Goal: Task Accomplishment & Management: Manage account settings

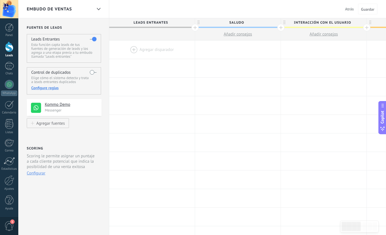
click at [141, 49] on div at bounding box center [152, 50] width 86 height 18
click at [130, 46] on div at bounding box center [152, 50] width 86 height 18
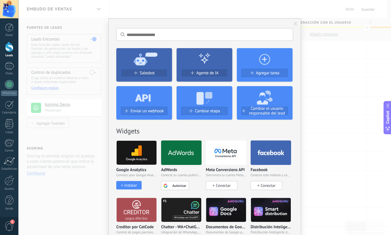
drag, startPoint x: 356, startPoint y: 76, endPoint x: 354, endPoint y: 76, distance: 2.8
click at [356, 76] on div "No hay resultados Salesbot Agente de IA Agregar tarea Enviar un webhook Cambiar…" at bounding box center [204, 117] width 373 height 235
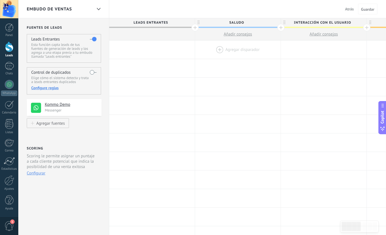
drag, startPoint x: 228, startPoint y: 50, endPoint x: 214, endPoint y: 51, distance: 13.6
click at [226, 50] on div at bounding box center [238, 50] width 86 height 18
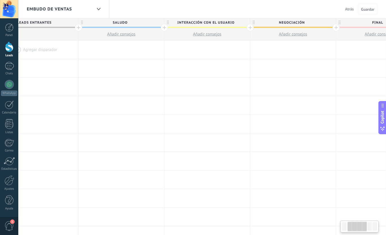
drag, startPoint x: 212, startPoint y: 113, endPoint x: 80, endPoint y: 23, distance: 159.3
click at [186, 181] on div "**********" at bounding box center [293, 236] width 601 height 390
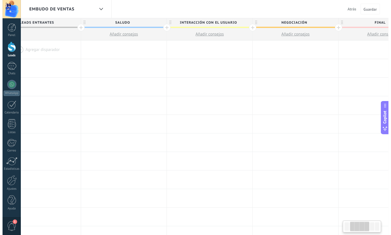
scroll to position [0, 122]
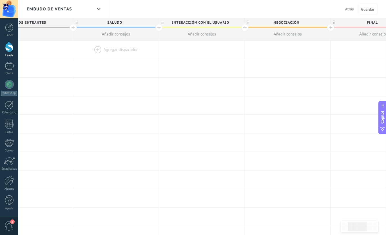
drag, startPoint x: 88, startPoint y: 45, endPoint x: 94, endPoint y: 48, distance: 6.8
click at [88, 45] on div at bounding box center [116, 50] width 86 height 18
click at [95, 48] on div at bounding box center [116, 50] width 86 height 18
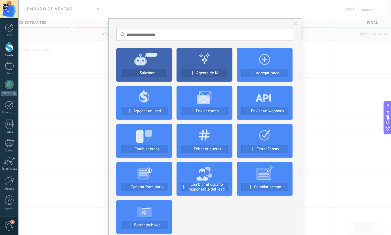
drag, startPoint x: 146, startPoint y: 66, endPoint x: 159, endPoint y: 96, distance: 33.3
click at [146, 66] on icon at bounding box center [144, 58] width 56 height 20
click at [139, 76] on button "Salesbot" at bounding box center [144, 73] width 47 height 8
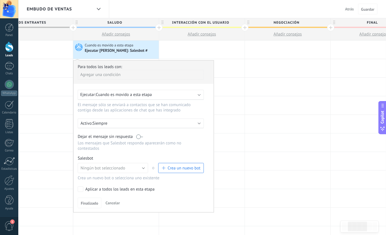
click at [181, 170] on div "Ningún bot seleccionado Salesbot #2 Saluda a los leads con un mensaje personali…" at bounding box center [141, 169] width 126 height 13
click at [182, 166] on span "Crea un nuevo bot" at bounding box center [184, 168] width 33 height 5
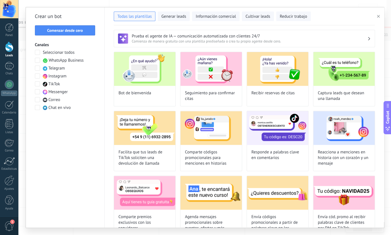
type input "**********"
click at [78, 34] on button "Comenzar desde cero" at bounding box center [65, 30] width 60 height 10
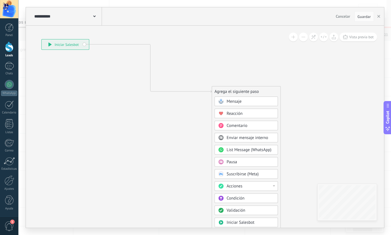
drag, startPoint x: 175, startPoint y: 71, endPoint x: 72, endPoint y: 42, distance: 106.5
click at [70, 41] on div "**********" at bounding box center [65, 44] width 47 height 10
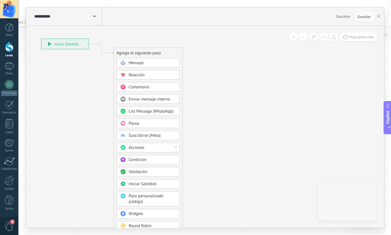
drag, startPoint x: 164, startPoint y: 94, endPoint x: 126, endPoint y: 52, distance: 57.0
click at [126, 52] on div "Agrega el siguiente paso" at bounding box center [148, 52] width 68 height 9
click at [134, 63] on span "Mensaje" at bounding box center [137, 62] width 15 height 5
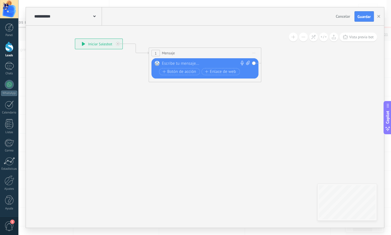
drag, startPoint x: 134, startPoint y: 63, endPoint x: 174, endPoint y: 104, distance: 57.4
click at [162, 63] on div at bounding box center [204, 64] width 84 height 6
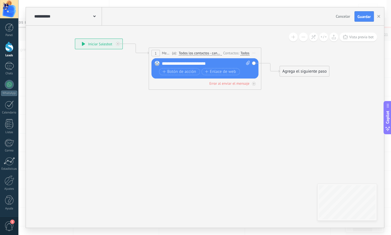
click at [210, 65] on div "**********" at bounding box center [206, 64] width 88 height 6
click at [209, 65] on div "**********" at bounding box center [206, 64] width 88 height 6
click at [212, 66] on div "**********" at bounding box center [206, 64] width 88 height 6
click at [215, 66] on div "**********" at bounding box center [206, 64] width 88 height 6
drag, startPoint x: 215, startPoint y: 65, endPoint x: 210, endPoint y: 66, distance: 5.1
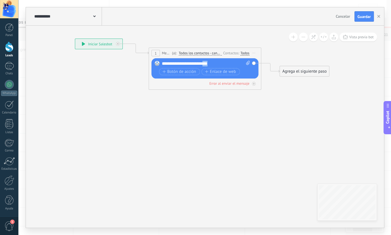
click at [210, 66] on div "**********" at bounding box center [206, 64] width 88 height 6
copy div "***"
click at [191, 62] on div "**********" at bounding box center [206, 64] width 88 height 6
click at [191, 63] on div "**********" at bounding box center [206, 64] width 88 height 6
click at [225, 64] on div "**********" at bounding box center [206, 64] width 88 height 6
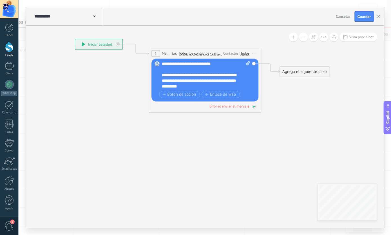
drag, startPoint x: 276, startPoint y: 126, endPoint x: 192, endPoint y: 152, distance: 87.7
click at [220, 173] on icon at bounding box center [192, 60] width 517 height 325
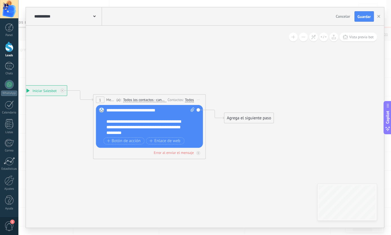
click at [242, 119] on div "Agrega el siguiente paso" at bounding box center [249, 118] width 49 height 9
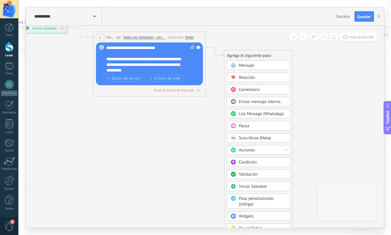
click at [258, 163] on div "Condición" at bounding box center [262, 163] width 47 height 6
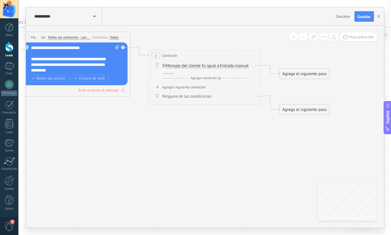
click at [210, 66] on span "Es igual a" at bounding box center [210, 66] width 17 height 5
click at [210, 66] on button "Es igual a" at bounding box center [234, 66] width 70 height 10
click at [211, 88] on span "Contiene" at bounding box center [230, 86] width 68 height 6
click at [172, 76] on div "Y Agregar condición (y)" at bounding box center [206, 79] width 88 height 6
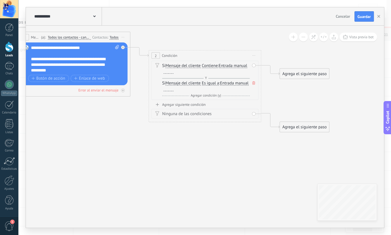
click at [254, 56] on span "Iniciar vista previa aquí Cambiar nombre Duplicar [GEOGRAPHIC_DATA]" at bounding box center [254, 56] width 9 height 8
drag, startPoint x: 264, startPoint y: 93, endPoint x: 219, endPoint y: 64, distance: 53.8
click at [264, 93] on div "Borrar" at bounding box center [281, 92] width 56 height 10
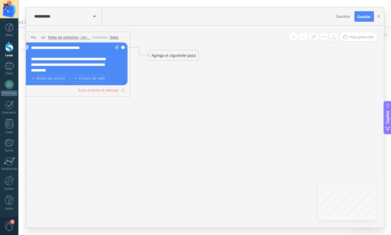
click at [181, 59] on div "Agrega el siguiente paso" at bounding box center [173, 55] width 49 height 9
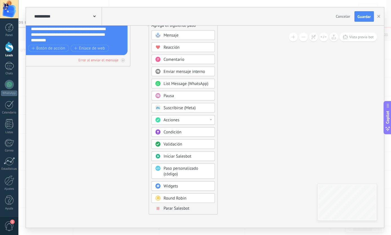
click at [192, 118] on div "Acciones" at bounding box center [187, 120] width 47 height 6
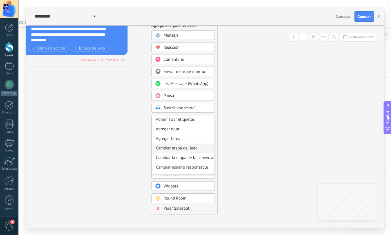
scroll to position [0, 0]
click at [183, 119] on div "Administrar etiquetas" at bounding box center [183, 121] width 63 height 10
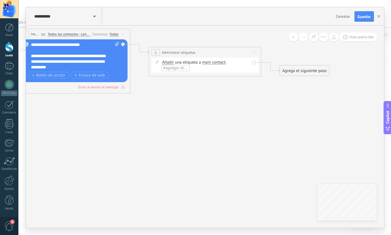
click at [173, 68] on span "#agregar etiquetas" at bounding box center [180, 67] width 34 height 5
click at [252, 54] on span "Iniciar vista previa aquí Cambiar nombre Duplicar [GEOGRAPHIC_DATA]" at bounding box center [254, 52] width 9 height 8
click at [259, 92] on div "Borrar" at bounding box center [280, 90] width 56 height 10
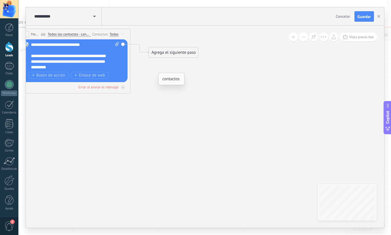
click at [178, 55] on div "Agrega el siguiente paso" at bounding box center [173, 52] width 49 height 9
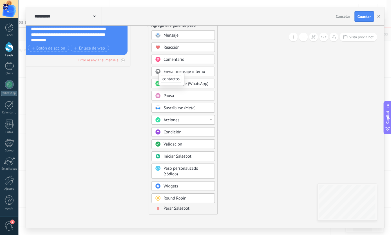
click at [177, 119] on span "Acciones" at bounding box center [172, 119] width 16 height 5
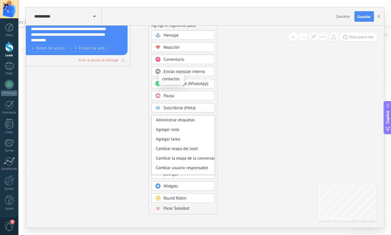
click at [177, 119] on div "Administrar etiquetas" at bounding box center [183, 121] width 63 height 10
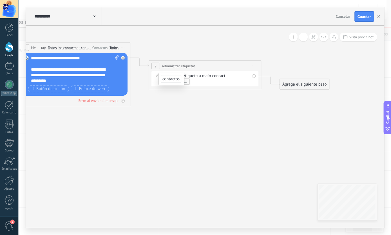
drag, startPoint x: 170, startPoint y: 79, endPoint x: 181, endPoint y: 79, distance: 10.7
click at [171, 79] on span "contactos" at bounding box center [171, 79] width 21 height 8
click at [253, 66] on span "Iniciar vista previa aquí Cambiar nombre Duplicar [GEOGRAPHIC_DATA]" at bounding box center [254, 66] width 9 height 8
click at [268, 106] on div "Borrar" at bounding box center [280, 103] width 56 height 10
drag, startPoint x: 167, startPoint y: 81, endPoint x: 174, endPoint y: 84, distance: 7.1
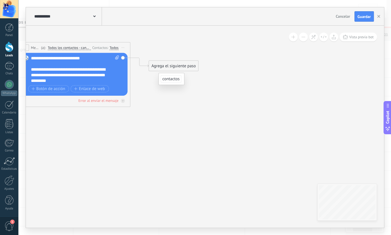
click at [170, 85] on li "contactos" at bounding box center [171, 79] width 25 height 12
click at [175, 83] on li "contactos" at bounding box center [171, 79] width 25 height 12
click at [182, 80] on li "contactos" at bounding box center [171, 79] width 25 height 12
click at [182, 73] on icon at bounding box center [61, 69] width 517 height 355
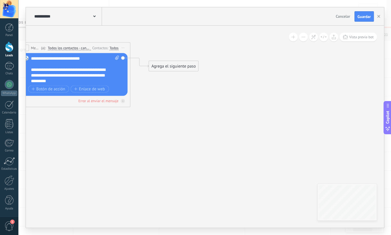
click at [181, 88] on icon at bounding box center [61, 70] width 517 height 355
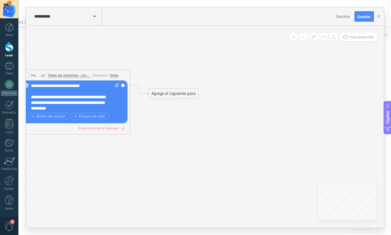
click at [184, 93] on div "Agrega el siguiente paso" at bounding box center [173, 93] width 49 height 9
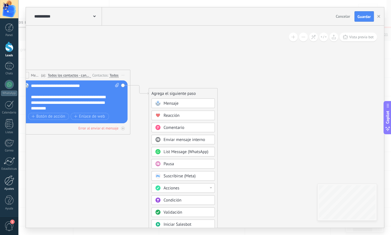
click at [6, 182] on div at bounding box center [10, 181] width 10 height 10
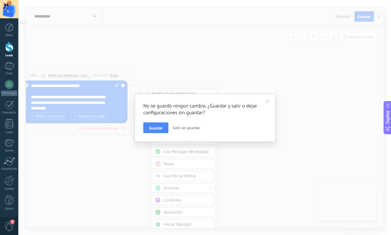
click at [270, 102] on span at bounding box center [267, 102] width 9 height 10
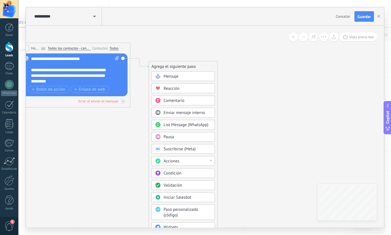
click at [186, 172] on div "Condición" at bounding box center [187, 174] width 47 height 6
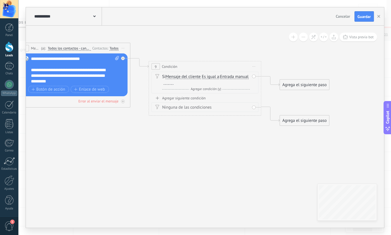
drag, startPoint x: 255, startPoint y: 65, endPoint x: 257, endPoint y: 70, distance: 5.7
click at [255, 65] on span "Iniciar vista previa aquí Cambiar nombre Duplicar [GEOGRAPHIC_DATA]" at bounding box center [254, 67] width 9 height 8
drag, startPoint x: 267, startPoint y: 103, endPoint x: 223, endPoint y: 91, distance: 45.9
click at [267, 103] on div "Borrar" at bounding box center [280, 104] width 56 height 10
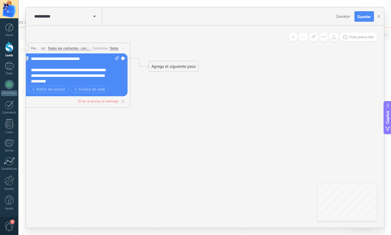
click at [163, 67] on div "Agrega el siguiente paso" at bounding box center [173, 66] width 49 height 9
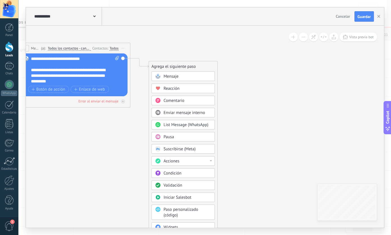
click at [185, 183] on div "Validación" at bounding box center [187, 186] width 47 height 6
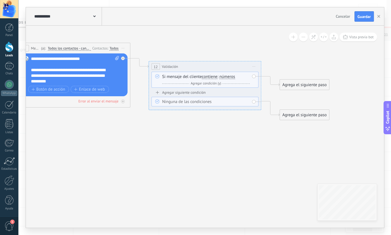
drag, startPoint x: 216, startPoint y: 77, endPoint x: 219, endPoint y: 78, distance: 3.4
click at [216, 77] on span "contiene" at bounding box center [209, 77] width 15 height 5
click at [216, 77] on button "contiene" at bounding box center [234, 77] width 70 height 10
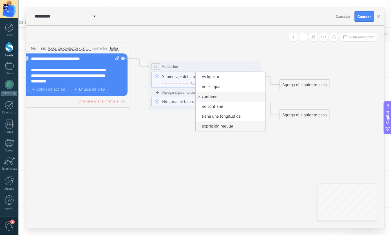
drag, startPoint x: 191, startPoint y: 130, endPoint x: 197, endPoint y: 126, distance: 7.8
click at [197, 126] on icon at bounding box center [127, 77] width 648 height 368
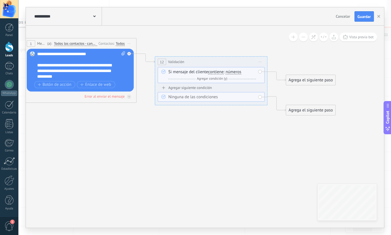
click at [232, 71] on span "números" at bounding box center [234, 72] width 16 height 5
click at [232, 71] on button "números" at bounding box center [258, 72] width 70 height 10
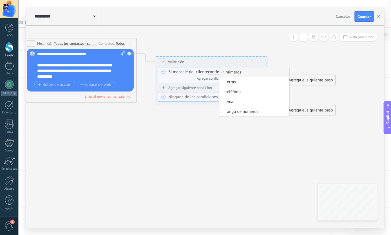
click at [237, 82] on span "letras" at bounding box center [253, 82] width 68 height 6
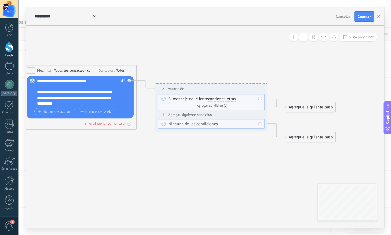
click at [295, 108] on div "Agrega el siguiente paso" at bounding box center [310, 107] width 49 height 9
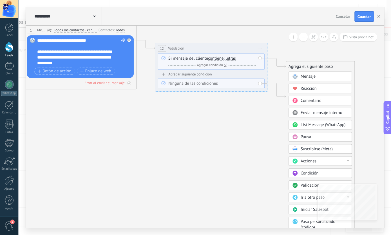
click at [308, 159] on span "Acciones" at bounding box center [309, 161] width 16 height 5
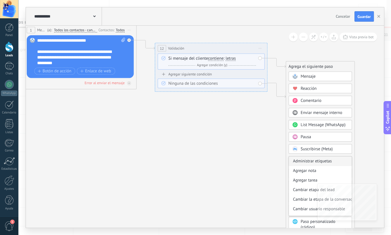
click at [305, 160] on div "Administrar etiquetas" at bounding box center [320, 162] width 63 height 10
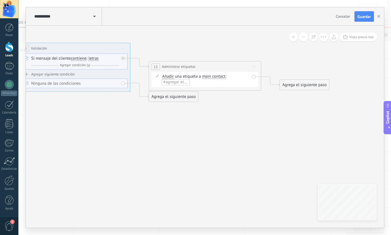
drag, startPoint x: 176, startPoint y: 81, endPoint x: 182, endPoint y: 88, distance: 9.4
click at [176, 81] on span "#agregar etiquetas" at bounding box center [180, 81] width 34 height 5
click at [173, 92] on span "contactos" at bounding box center [171, 94] width 21 height 8
click at [121, 121] on icon at bounding box center [61, 59] width 779 height 368
click at [120, 120] on icon at bounding box center [61, 59] width 779 height 368
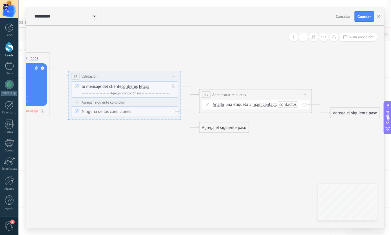
drag, startPoint x: 91, startPoint y: 117, endPoint x: 128, endPoint y: 136, distance: 40.6
click at [128, 136] on icon at bounding box center [112, 87] width 779 height 368
drag, startPoint x: 92, startPoint y: 104, endPoint x: 114, endPoint y: 120, distance: 26.9
click at [94, 104] on div "Agregar siguiente condición" at bounding box center [124, 102] width 107 height 5
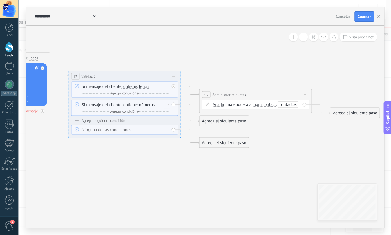
click at [132, 105] on span "contiene" at bounding box center [128, 105] width 15 height 5
click at [132, 105] on button "contiene" at bounding box center [154, 105] width 70 height 10
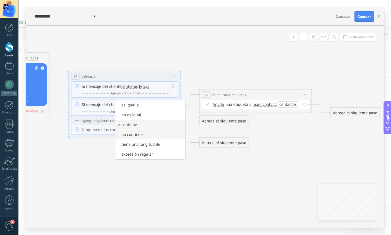
click at [148, 132] on span "no contiene" at bounding box center [149, 135] width 68 height 6
click at [148, 132] on div "Ninguna de las condiciones" at bounding box center [126, 130] width 88 height 6
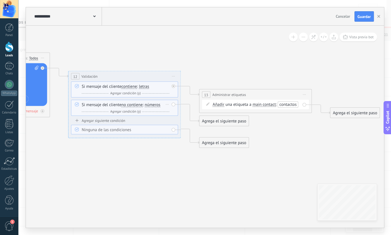
click at [154, 103] on span "números" at bounding box center [153, 105] width 16 height 5
click at [154, 103] on button "números" at bounding box center [177, 105] width 70 height 10
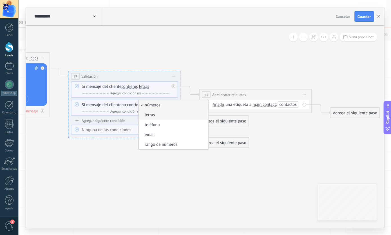
click at [162, 113] on span "letras" at bounding box center [173, 115] width 68 height 6
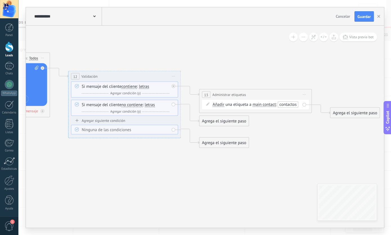
click at [164, 146] on icon at bounding box center [112, 96] width 779 height 386
click at [206, 123] on div "Agrega el siguiente paso" at bounding box center [224, 121] width 49 height 9
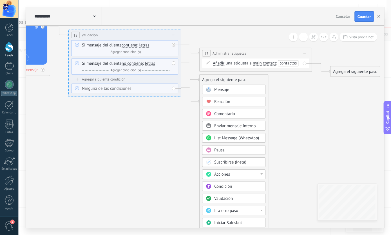
click at [230, 89] on div "Mensaje" at bounding box center [237, 90] width 47 height 6
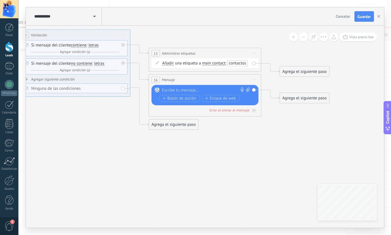
click at [197, 90] on div at bounding box center [204, 91] width 84 height 6
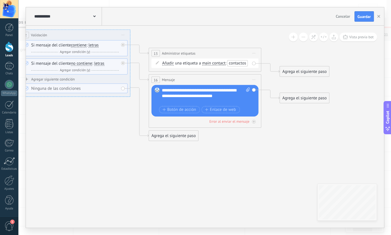
click at [162, 90] on div "**********" at bounding box center [201, 93] width 78 height 11
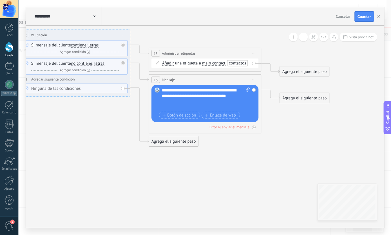
click at [179, 91] on div "**********" at bounding box center [201, 96] width 78 height 17
click at [178, 92] on div "**********" at bounding box center [201, 96] width 78 height 17
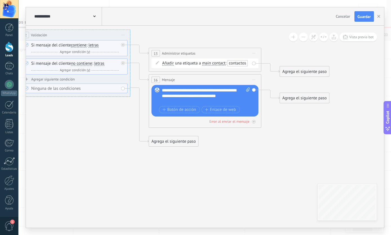
click at [239, 99] on div at bounding box center [203, 102] width 83 height 6
click at [232, 145] on icon at bounding box center [61, 65] width 779 height 409
click at [253, 123] on div "Error al enviar el mensaje" at bounding box center [205, 121] width 107 height 5
click at [253, 121] on div at bounding box center [254, 122] width 4 height 4
click at [243, 152] on icon at bounding box center [61, 79] width 779 height 436
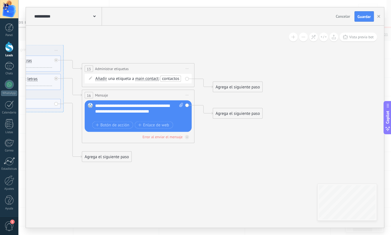
drag, startPoint x: 243, startPoint y: 152, endPoint x: 166, endPoint y: 167, distance: 78.9
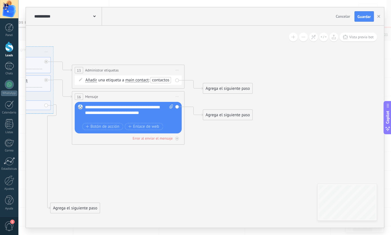
drag, startPoint x: 116, startPoint y: 161, endPoint x: 121, endPoint y: 213, distance: 52.3
click at [100, 213] on div "Agrega el siguiente paso" at bounding box center [74, 208] width 49 height 9
drag, startPoint x: 121, startPoint y: 213, endPoint x: 119, endPoint y: 208, distance: 5.2
click at [125, 214] on div "Agrega el siguiente paso" at bounding box center [102, 213] width 49 height 9
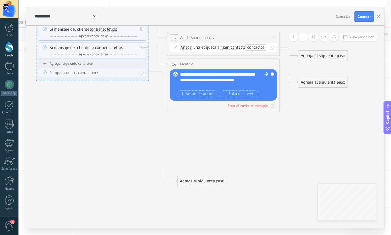
drag, startPoint x: 143, startPoint y: 176, endPoint x: 232, endPoint y: 141, distance: 96.1
click at [233, 142] on icon at bounding box center [79, 87] width 779 height 483
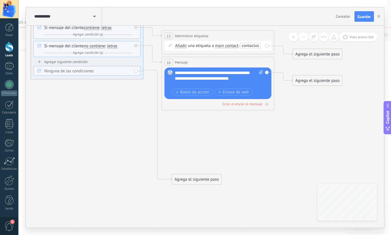
click at [232, 141] on icon at bounding box center [74, 85] width 779 height 483
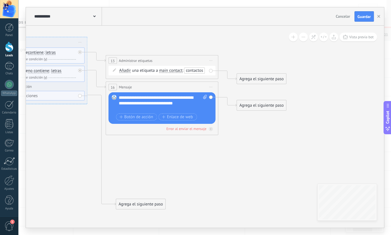
drag, startPoint x: 281, startPoint y: 166, endPoint x: 247, endPoint y: 166, distance: 34.7
click at [237, 169] on icon at bounding box center [18, 110] width 779 height 483
drag, startPoint x: 247, startPoint y: 166, endPoint x: 249, endPoint y: 160, distance: 6.8
click at [247, 166] on icon at bounding box center [19, 110] width 779 height 483
click at [255, 104] on div "Agrega el siguiente paso" at bounding box center [261, 105] width 49 height 9
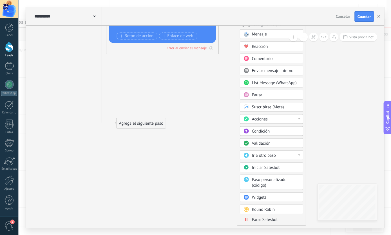
click at [274, 115] on div "Acciones" at bounding box center [271, 119] width 63 height 10
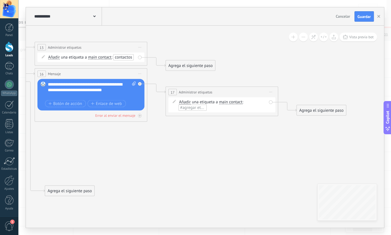
drag, startPoint x: 205, startPoint y: 72, endPoint x: 237, endPoint y: 73, distance: 32.4
click at [227, 73] on icon at bounding box center [13, 96] width 910 height 482
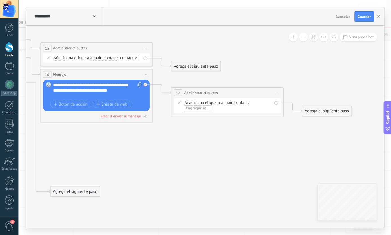
click at [278, 94] on span "Iniciar vista previa aquí Cambiar nombre Duplicar [GEOGRAPHIC_DATA]" at bounding box center [276, 93] width 9 height 8
click at [287, 129] on div "Borrar" at bounding box center [302, 130] width 56 height 10
click at [187, 93] on div "Agrega el siguiente paso" at bounding box center [195, 92] width 49 height 9
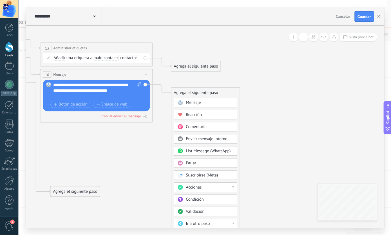
click at [208, 185] on div "Acciones" at bounding box center [209, 188] width 47 height 6
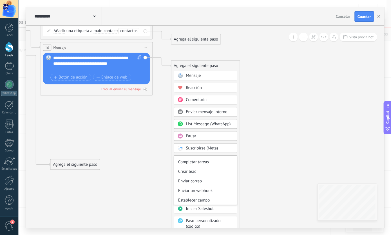
scroll to position [55, 0]
drag, startPoint x: 233, startPoint y: 185, endPoint x: 232, endPoint y: 170, distance: 15.5
click at [232, 170] on div "Administrar etiquetas Agregar nota Agregar tarea Cambiar etapa del lead Cambiar…" at bounding box center [205, 180] width 63 height 49
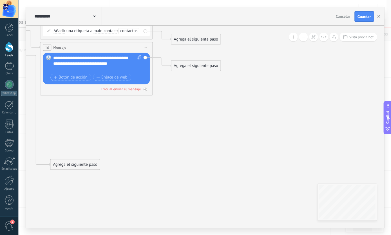
click at [195, 64] on div "Agrega el siguiente paso" at bounding box center [195, 65] width 49 height 9
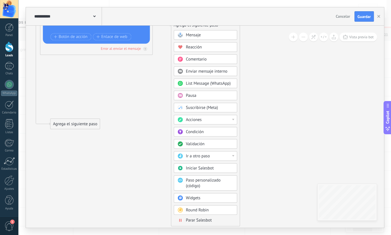
click at [213, 168] on span "Iniciar Salesbot" at bounding box center [200, 168] width 28 height 5
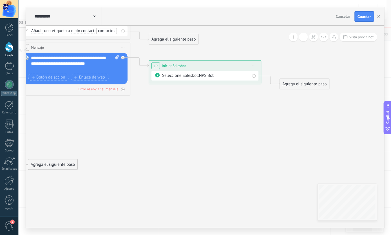
click at [254, 66] on icon at bounding box center [254, 66] width 3 height 1
click at [266, 100] on div "Borrar" at bounding box center [280, 103] width 56 height 10
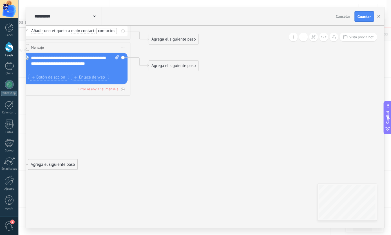
click at [163, 67] on div "Agrega el siguiente paso" at bounding box center [173, 65] width 49 height 9
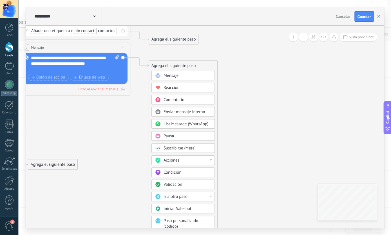
click at [174, 136] on div "Pausa" at bounding box center [187, 137] width 47 height 6
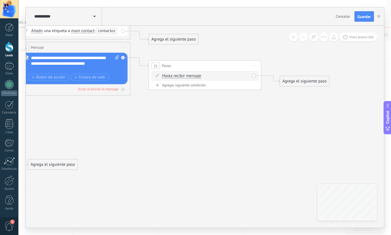
click at [254, 68] on span "Iniciar vista previa aquí Cambiar nombre Duplicar [GEOGRAPHIC_DATA]" at bounding box center [254, 66] width 9 height 8
click at [261, 101] on div "Borrar" at bounding box center [280, 103] width 56 height 10
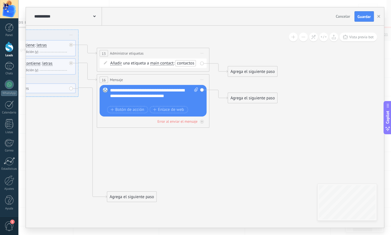
drag, startPoint x: 178, startPoint y: 89, endPoint x: 236, endPoint y: 108, distance: 60.8
click at [246, 114] on icon at bounding box center [9, 102] width 779 height 482
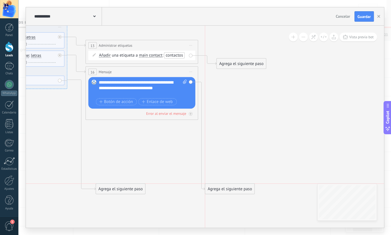
click at [208, 188] on div "Agrega el siguiente paso" at bounding box center [229, 189] width 49 height 9
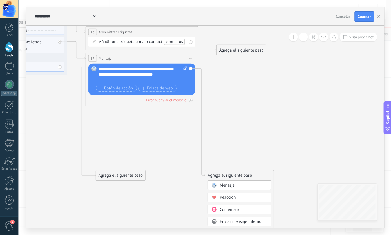
drag, startPoint x: 207, startPoint y: 178, endPoint x: 218, endPoint y: 54, distance: 124.8
click at [218, 52] on div "Agrega el siguiente paso" at bounding box center [241, 50] width 49 height 9
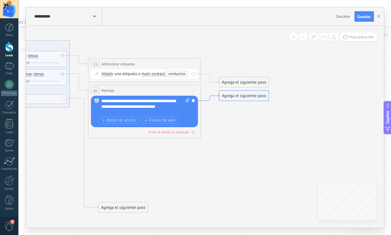
drag, startPoint x: 214, startPoint y: 63, endPoint x: 216, endPoint y: 96, distance: 32.5
click at [216, 96] on icon at bounding box center [210, 98] width 18 height 6
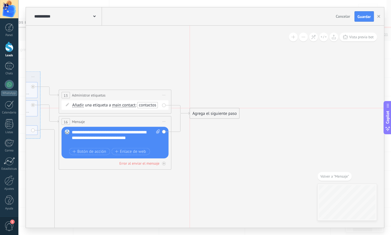
drag, startPoint x: 197, startPoint y: 127, endPoint x: 197, endPoint y: 114, distance: 13.2
click at [197, 114] on div "Agrega el siguiente paso" at bounding box center [214, 113] width 49 height 9
drag, startPoint x: 194, startPoint y: 127, endPoint x: 195, endPoint y: 111, distance: 15.5
click at [195, 111] on div "Agrega el siguiente paso" at bounding box center [214, 113] width 49 height 9
drag, startPoint x: 196, startPoint y: 123, endPoint x: 198, endPoint y: 132, distance: 9.0
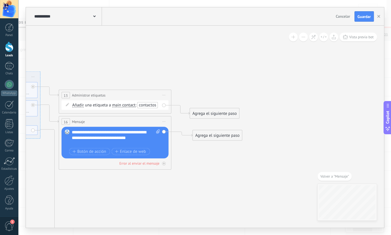
click at [198, 132] on div "Agrega el siguiente paso" at bounding box center [217, 135] width 49 height 9
click at [197, 132] on div "Agrega el siguiente paso" at bounding box center [214, 135] width 49 height 9
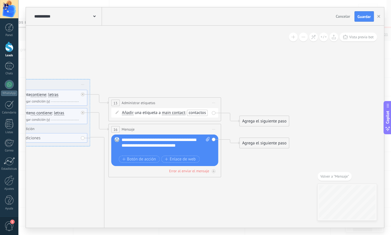
drag, startPoint x: 244, startPoint y: 85, endPoint x: 269, endPoint y: 85, distance: 24.8
click at [269, 85] on icon at bounding box center [23, 152] width 782 height 482
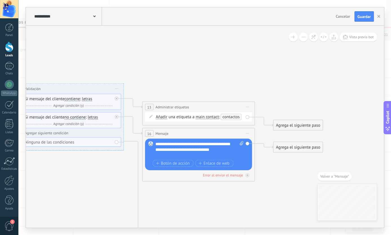
drag, startPoint x: 213, startPoint y: 65, endPoint x: 237, endPoint y: 71, distance: 24.5
click at [238, 70] on icon at bounding box center [57, 156] width 782 height 482
click at [289, 150] on div "Agrega el siguiente paso" at bounding box center [297, 147] width 49 height 9
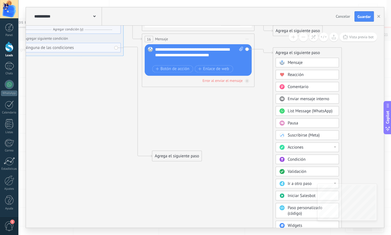
click at [294, 206] on span "Paso personalizado (código)" at bounding box center [305, 211] width 35 height 11
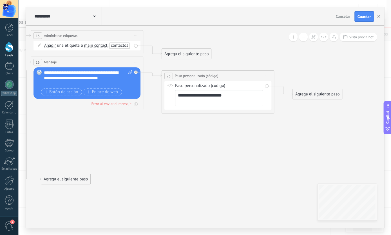
drag, startPoint x: 183, startPoint y: 119, endPoint x: 196, endPoint y: 128, distance: 15.9
click at [196, 128] on icon at bounding box center [9, 85] width 910 height 482
click at [228, 102] on textarea "**********" at bounding box center [219, 98] width 88 height 16
click at [228, 99] on textarea "**********" at bounding box center [219, 98] width 88 height 16
drag, startPoint x: 228, startPoint y: 99, endPoint x: 201, endPoint y: 94, distance: 28.1
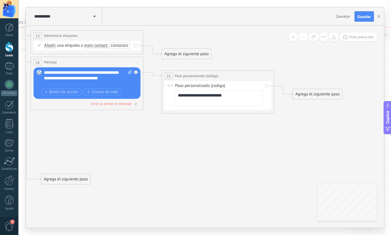
click at [207, 96] on textarea "**********" at bounding box center [219, 98] width 88 height 16
drag, startPoint x: 201, startPoint y: 94, endPoint x: 196, endPoint y: 101, distance: 7.7
click at [186, 98] on textarea "**********" at bounding box center [219, 98] width 88 height 16
click at [227, 107] on div "**********" at bounding box center [218, 95] width 107 height 28
click at [235, 101] on textarea "**********" at bounding box center [219, 98] width 88 height 16
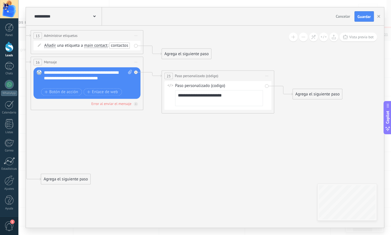
click at [235, 102] on textarea "**********" at bounding box center [219, 98] width 88 height 16
type textarea "**********"
click at [271, 73] on span "Iniciar vista previa aquí Cambiar nombre Duplicar [GEOGRAPHIC_DATA]" at bounding box center [267, 76] width 9 height 8
click at [281, 116] on div "Borrar" at bounding box center [293, 113] width 56 height 10
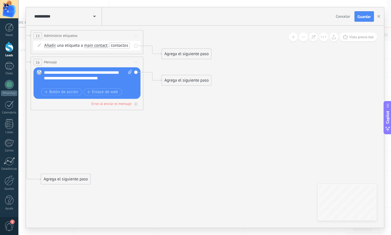
click at [187, 80] on div "Agrega el siguiente paso" at bounding box center [186, 80] width 49 height 9
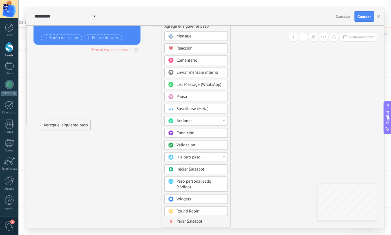
click at [215, 155] on div "Ir a otro paso" at bounding box center [200, 158] width 47 height 6
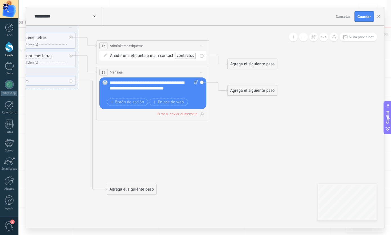
drag, startPoint x: 189, startPoint y: 106, endPoint x: 237, endPoint y: 127, distance: 52.6
click at [237, 127] on icon at bounding box center [9, 95] width 779 height 482
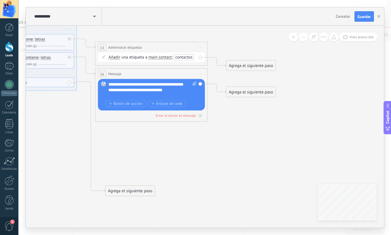
click at [231, 94] on div "Agrega el siguiente paso" at bounding box center [251, 92] width 49 height 9
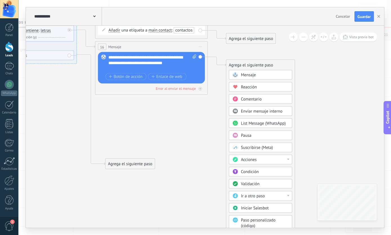
click at [185, 64] on div "**********" at bounding box center [147, 60] width 78 height 11
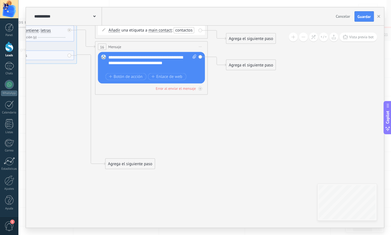
click at [185, 64] on div "**********" at bounding box center [147, 60] width 78 height 11
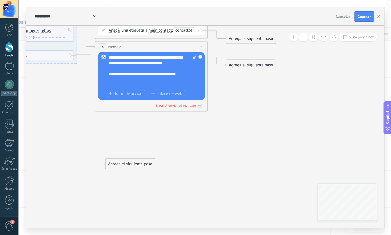
click at [238, 96] on icon at bounding box center [8, 69] width 779 height 482
click at [240, 66] on div "Agrega el siguiente paso" at bounding box center [251, 65] width 49 height 9
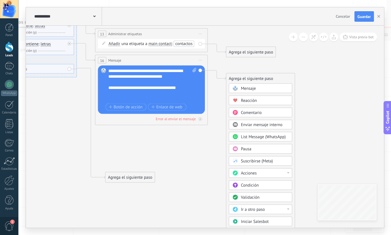
drag, startPoint x: 252, startPoint y: 185, endPoint x: 258, endPoint y: 129, distance: 55.6
click at [253, 184] on span "Condición" at bounding box center [250, 185] width 18 height 5
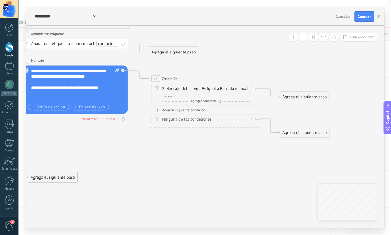
click at [176, 76] on span "Condición" at bounding box center [169, 78] width 15 height 5
click at [213, 92] on div "Si Mensaje del cliente Mensaje del cliente Comentario del cliente El cliente Có…" at bounding box center [206, 91] width 88 height 11
click at [215, 88] on span "Es igual a" at bounding box center [210, 89] width 17 height 5
click at [215, 88] on button "Es igual a" at bounding box center [234, 89] width 70 height 10
click at [220, 91] on span "Entrada manual" at bounding box center [234, 89] width 28 height 5
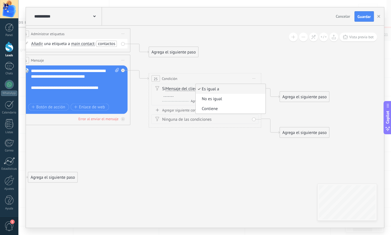
click at [217, 94] on button "Entrada manual" at bounding box center [252, 89] width 70 height 10
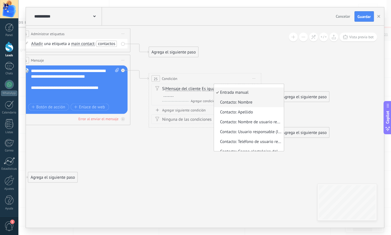
scroll to position [34, 0]
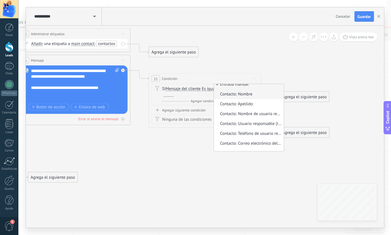
click at [214, 97] on span "Contacto: Nombre" at bounding box center [248, 95] width 68 height 6
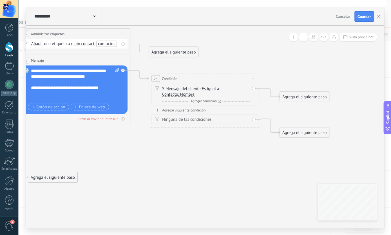
click at [253, 79] on span "Iniciar vista previa aquí Cambiar nombre Duplicar [GEOGRAPHIC_DATA]" at bounding box center [254, 79] width 9 height 8
click at [256, 115] on div "Borrar" at bounding box center [280, 116] width 56 height 10
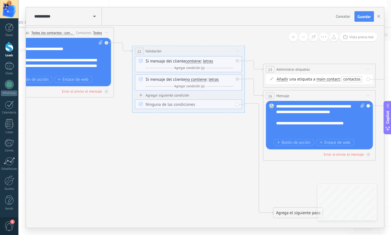
drag, startPoint x: 146, startPoint y: 145, endPoint x: 391, endPoint y: 181, distance: 247.9
click at [386, 181] on icon at bounding box center [175, 118] width 779 height 482
drag, startPoint x: 321, startPoint y: 92, endPoint x: 328, endPoint y: 92, distance: 6.8
click at [322, 92] on div "16 Mensaje ******* (a): Todos los contactos - canales seleccionados Todos los c…" at bounding box center [319, 96] width 112 height 10
click at [366, 95] on span "Iniciar vista previa aquí Cambiar nombre Duplicar [GEOGRAPHIC_DATA]" at bounding box center [368, 96] width 9 height 8
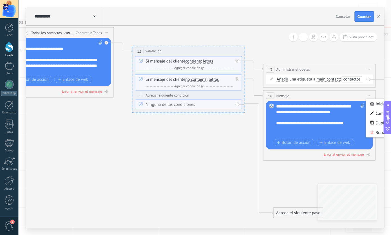
click at [374, 131] on div "Borrar" at bounding box center [394, 133] width 56 height 10
click at [375, 129] on icon at bounding box center [175, 118] width 779 height 482
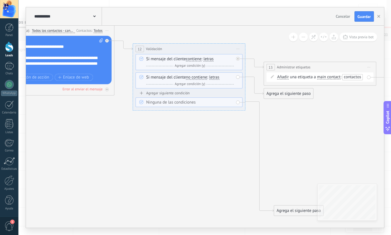
click at [368, 66] on span "Iniciar vista previa aquí Cambiar nombre Duplicar [GEOGRAPHIC_DATA]" at bounding box center [369, 67] width 9 height 8
click at [376, 105] on div "Borrar" at bounding box center [395, 104] width 56 height 10
click at [239, 49] on icon at bounding box center [238, 49] width 3 height 1
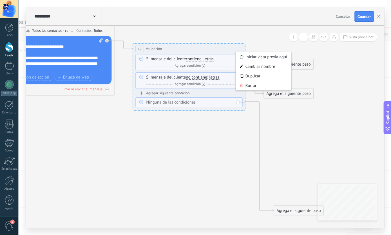
drag, startPoint x: 252, startPoint y: 86, endPoint x: 157, endPoint y: 77, distance: 95.4
click at [252, 86] on div "Borrar" at bounding box center [264, 86] width 56 height 10
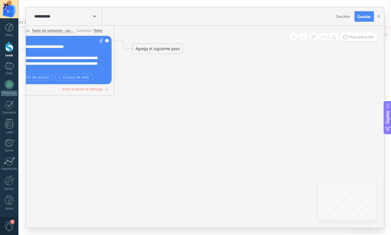
click at [126, 129] on icon at bounding box center [45, 55] width 517 height 361
click at [146, 144] on icon at bounding box center [45, 55] width 517 height 361
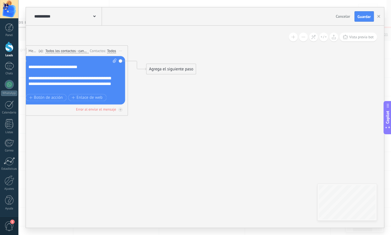
click at [168, 70] on div "Agrega el siguiente paso" at bounding box center [170, 69] width 49 height 9
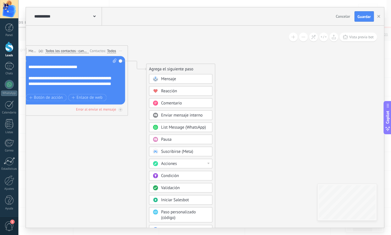
drag, startPoint x: 169, startPoint y: 175, endPoint x: 169, endPoint y: 170, distance: 4.8
click at [169, 175] on span "Condición" at bounding box center [170, 176] width 18 height 5
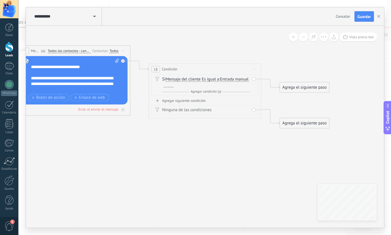
click at [220, 82] on span "Entrada manual" at bounding box center [234, 79] width 28 height 5
click at [217, 85] on button "Entrada manual" at bounding box center [252, 80] width 70 height 10
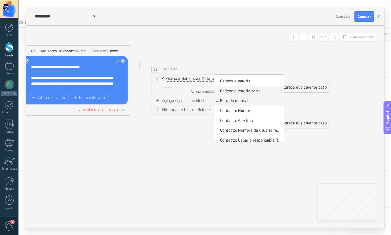
scroll to position [2, 0]
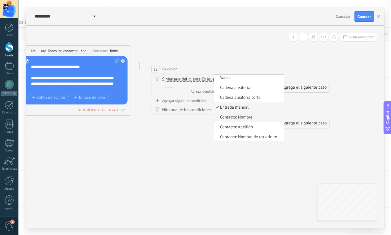
click at [214, 121] on span "Contacto: Nombre" at bounding box center [248, 118] width 68 height 6
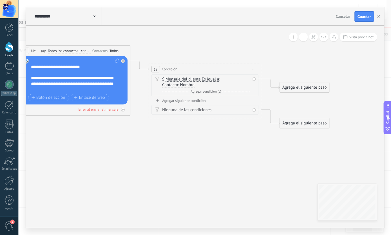
click at [159, 101] on icon at bounding box center [157, 100] width 3 height 3
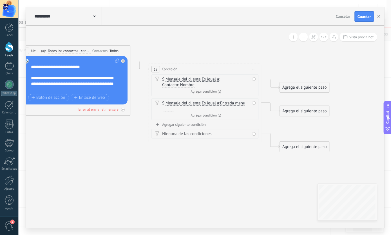
click at [214, 104] on span "Es igual a" at bounding box center [210, 103] width 17 height 5
click at [214, 104] on button "Es igual a" at bounding box center [234, 104] width 70 height 10
click at [216, 114] on span "No es igual" at bounding box center [230, 114] width 68 height 6
click at [196, 108] on div at bounding box center [197, 109] width 10 height 5
click at [184, 108] on span "Entrada manual" at bounding box center [176, 109] width 28 height 5
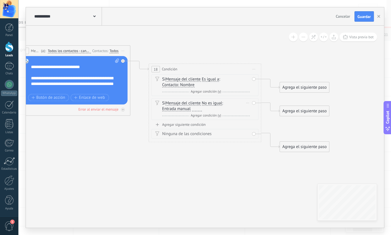
click at [184, 108] on button "Entrada manual" at bounding box center [194, 109] width 70 height 10
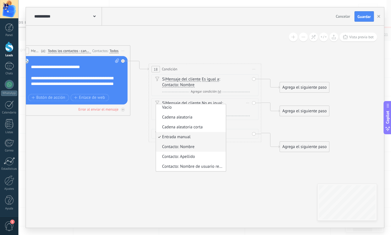
click at [186, 147] on span "Contacto: Nombre" at bounding box center [190, 148] width 68 height 6
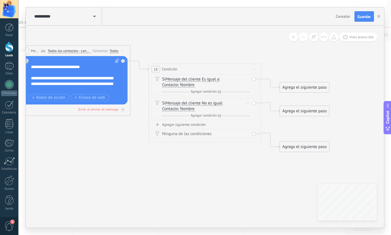
click at [216, 116] on span "Agregar condición (y)" at bounding box center [205, 116] width 33 height 4
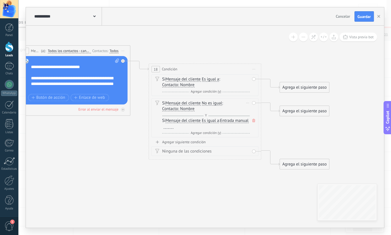
click at [252, 118] on span at bounding box center [254, 121] width 6 height 6
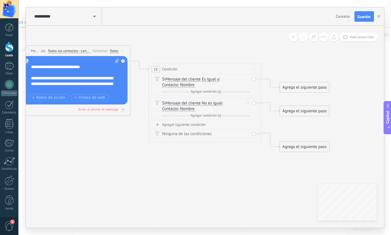
click at [287, 111] on div "Agrega el siguiente paso" at bounding box center [304, 111] width 49 height 9
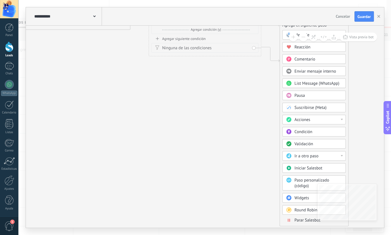
click at [295, 218] on span "Parar Salesbot" at bounding box center [308, 220] width 26 height 5
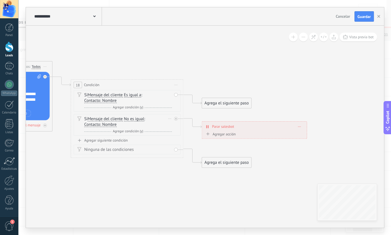
drag, startPoint x: 239, startPoint y: 162, endPoint x: 247, endPoint y: 146, distance: 17.9
click at [271, 169] on icon at bounding box center [49, 110] width 648 height 398
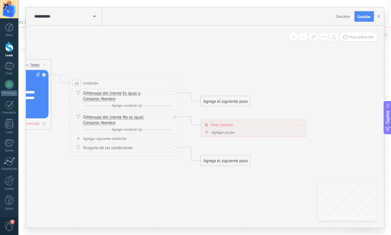
drag, startPoint x: 300, startPoint y: 125, endPoint x: 299, endPoint y: 137, distance: 11.6
click at [300, 126] on div "**********" at bounding box center [253, 125] width 105 height 10
click at [299, 124] on span at bounding box center [298, 124] width 3 height 3
click at [303, 131] on div "Borrar" at bounding box center [308, 133] width 25 height 10
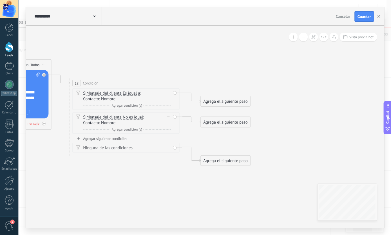
click at [170, 116] on div "Borrar" at bounding box center [169, 117] width 6 height 8
click at [177, 125] on div "Borrar" at bounding box center [177, 125] width 25 height 10
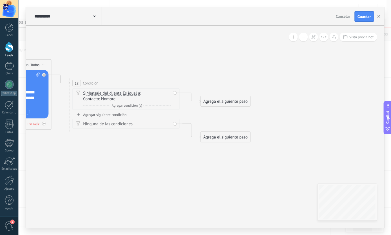
click at [220, 102] on div "Agrega el siguiente paso" at bounding box center [225, 101] width 49 height 9
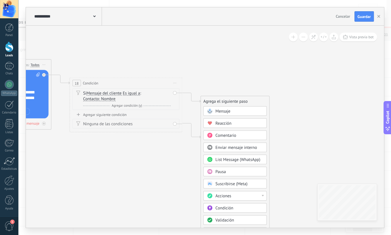
click at [230, 111] on span "Mensaje" at bounding box center [223, 111] width 15 height 5
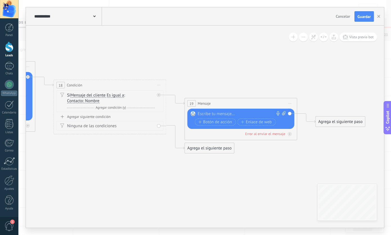
drag, startPoint x: 171, startPoint y: 80, endPoint x: 204, endPoint y: 79, distance: 33.2
click at [197, 80] on icon at bounding box center [97, 103] width 779 height 383
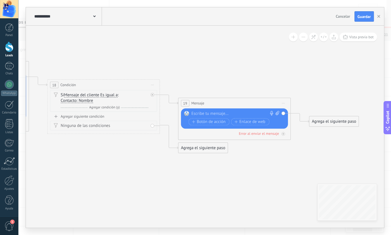
drag, startPoint x: 216, startPoint y: 112, endPoint x: 223, endPoint y: 114, distance: 7.1
click at [216, 115] on div at bounding box center [234, 114] width 84 height 6
click at [241, 83] on icon at bounding box center [91, 102] width 779 height 383
click at [221, 148] on div "Agrega el siguiente paso" at bounding box center [203, 148] width 49 height 9
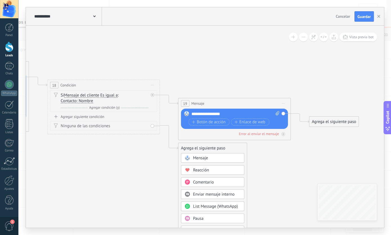
click at [207, 156] on div "Mensaje" at bounding box center [216, 159] width 47 height 6
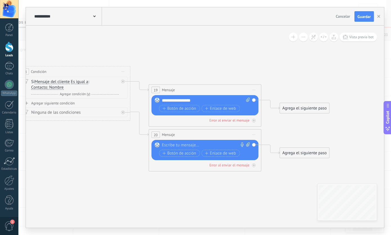
click at [179, 144] on div at bounding box center [204, 146] width 84 height 6
click at [253, 136] on span "Iniciar vista previa aquí Cambiar nombre Duplicar [GEOGRAPHIC_DATA]" at bounding box center [254, 135] width 9 height 8
click at [259, 170] on div "Borrar" at bounding box center [280, 172] width 56 height 10
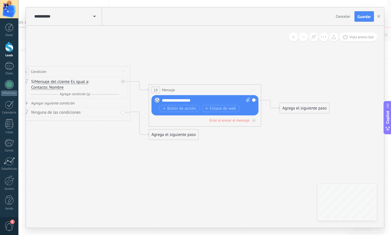
click at [205, 159] on icon at bounding box center [61, 89] width 779 height 383
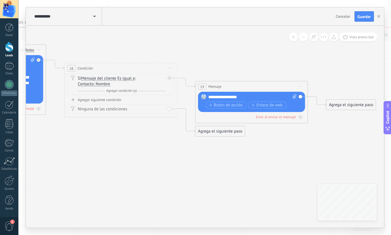
drag, startPoint x: 168, startPoint y: 159, endPoint x: 201, endPoint y: 148, distance: 34.7
click at [208, 153] on icon at bounding box center [108, 86] width 779 height 383
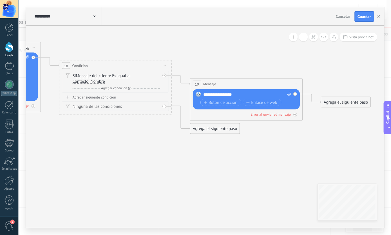
click at [91, 106] on div "Ninguna de las condiciones" at bounding box center [117, 107] width 88 height 6
click at [69, 106] on icon at bounding box center [68, 106] width 4 height 5
click at [67, 106] on icon at bounding box center [68, 106] width 4 height 5
click at [73, 96] on div "Agregar siguiente condición" at bounding box center [115, 97] width 107 height 5
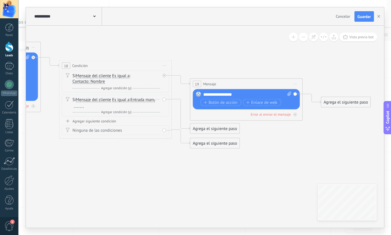
click at [130, 102] on span "Entrada manual" at bounding box center [144, 100] width 28 height 5
click at [128, 104] on button "Entrada manual" at bounding box center [163, 100] width 70 height 10
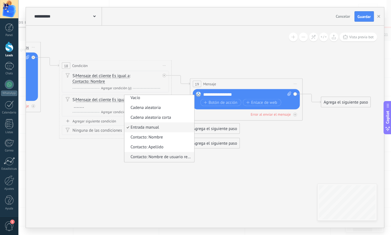
scroll to position [0, 0]
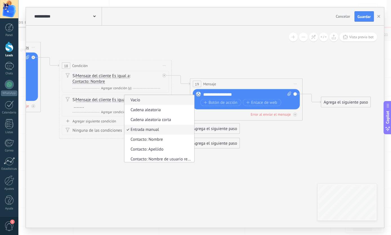
click at [124, 103] on span "Vacío" at bounding box center [158, 100] width 68 height 6
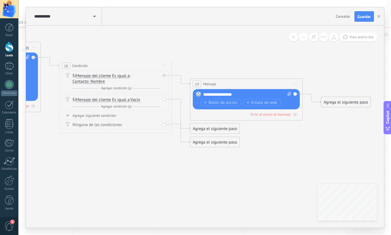
drag, startPoint x: 141, startPoint y: 132, endPoint x: 154, endPoint y: 137, distance: 14.7
drag, startPoint x: 201, startPoint y: 145, endPoint x: 203, endPoint y: 171, distance: 25.5
click at [205, 171] on div "Agrega el siguiente paso" at bounding box center [220, 169] width 49 height 9
drag, startPoint x: 199, startPoint y: 166, endPoint x: 176, endPoint y: 185, distance: 28.6
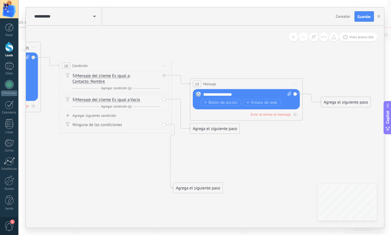
click at [177, 185] on div "Agrega el siguiente paso" at bounding box center [198, 188] width 49 height 9
click at [206, 133] on div "Agrega el siguiente paso" at bounding box center [214, 128] width 49 height 9
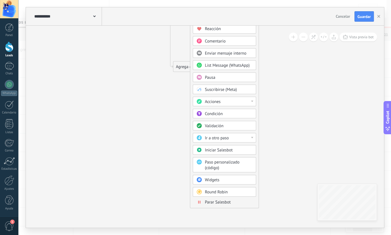
drag, startPoint x: 215, startPoint y: 197, endPoint x: 215, endPoint y: 194, distance: 3.7
click at [216, 200] on span "Parar Salesbot" at bounding box center [218, 202] width 26 height 5
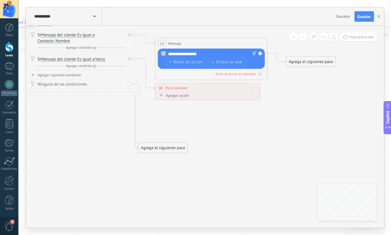
drag, startPoint x: 249, startPoint y: 132, endPoint x: 244, endPoint y: 130, distance: 5.2
click at [249, 132] on icon at bounding box center [67, 73] width 779 height 442
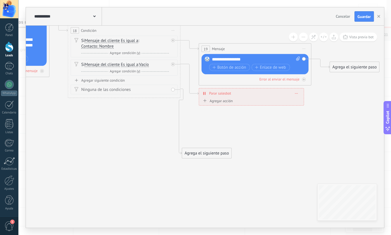
drag, startPoint x: 207, startPoint y: 124, endPoint x: 250, endPoint y: 129, distance: 44.0
click at [250, 129] on icon at bounding box center [111, 78] width 779 height 442
drag, startPoint x: 101, startPoint y: 77, endPoint x: 115, endPoint y: 80, distance: 14.5
click at [101, 77] on div "Si Mensaje del cliente Mensaje del cliente Comentario del cliente El cliente Có…" at bounding box center [124, 56] width 107 height 42
click at [107, 79] on div "Agregar siguiente condición" at bounding box center [124, 80] width 107 height 5
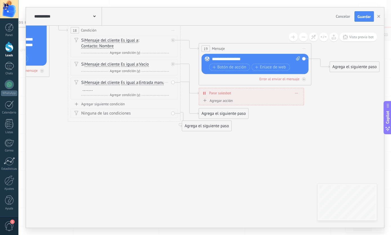
click at [130, 83] on span "Es igual a" at bounding box center [129, 83] width 17 height 5
click at [130, 83] on button "Es igual a" at bounding box center [153, 83] width 70 height 10
click at [139, 94] on span "No es igual" at bounding box center [149, 93] width 68 height 6
click at [134, 84] on span "No es igual" at bounding box center [131, 83] width 20 height 5
click at [134, 84] on button "No es igual" at bounding box center [153, 83] width 70 height 10
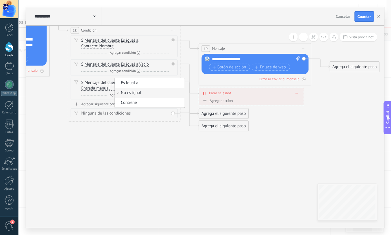
click at [135, 92] on span "No es igual" at bounding box center [149, 93] width 68 height 6
click at [105, 87] on span "Entrada manual" at bounding box center [95, 88] width 28 height 5
click at [105, 87] on button "Entrada manual" at bounding box center [114, 88] width 70 height 10
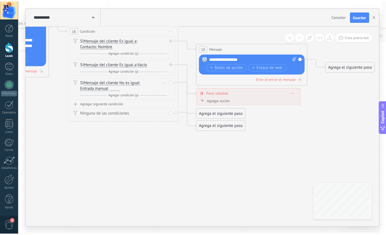
scroll to position [2, 0]
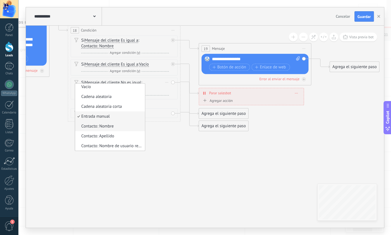
click at [117, 127] on span "Contacto: Nombre" at bounding box center [109, 127] width 68 height 6
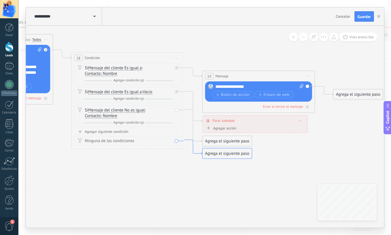
drag, startPoint x: 190, startPoint y: 126, endPoint x: 196, endPoint y: 152, distance: 27.5
click at [192, 150] on icon at bounding box center [193, 147] width 18 height 15
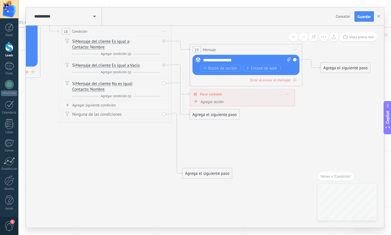
drag, startPoint x: 199, startPoint y: 129, endPoint x: 209, endPoint y: 130, distance: 10.2
click at [192, 172] on div "Agrega el siguiente paso" at bounding box center [207, 173] width 49 height 9
click at [208, 117] on div "Agrega el siguiente paso" at bounding box center [214, 114] width 49 height 9
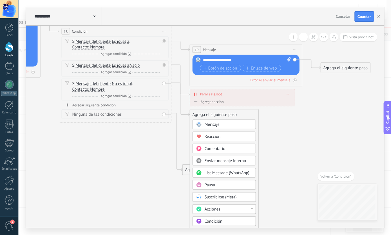
click at [221, 124] on div "Mensaje" at bounding box center [228, 125] width 47 height 6
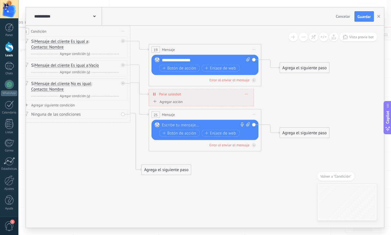
click at [180, 123] on div at bounding box center [204, 126] width 84 height 6
drag, startPoint x: 168, startPoint y: 125, endPoint x: 172, endPoint y: 127, distance: 4.5
click at [168, 126] on div "****" at bounding box center [206, 126] width 88 height 6
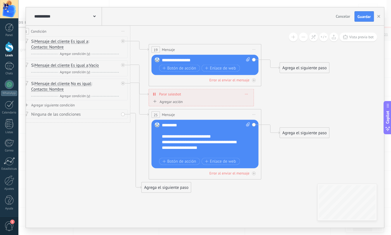
click at [287, 165] on icon at bounding box center [61, 87] width 779 height 458
click at [238, 146] on div "**********" at bounding box center [201, 147] width 78 height 17
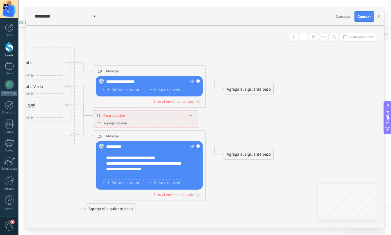
drag, startPoint x: 280, startPoint y: 183, endPoint x: 195, endPoint y: 135, distance: 97.7
click at [186, 210] on icon at bounding box center [5, 108] width 779 height 458
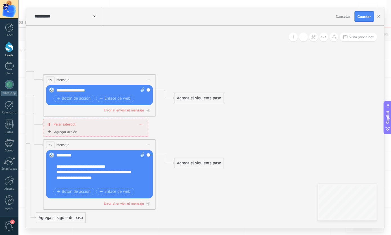
drag, startPoint x: 222, startPoint y: 120, endPoint x: 209, endPoint y: 134, distance: 18.7
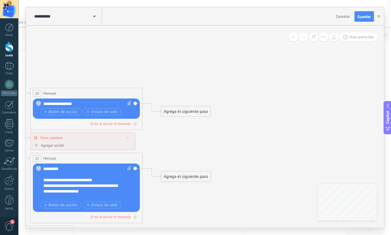
drag, startPoint x: 194, startPoint y: 111, endPoint x: 317, endPoint y: 150, distance: 129.9
click at [199, 113] on div "Agrega el siguiente paso" at bounding box center [185, 111] width 49 height 9
drag, startPoint x: 173, startPoint y: 113, endPoint x: 205, endPoint y: 102, distance: 33.9
click at [177, 113] on div "Agrega el siguiente paso" at bounding box center [190, 113] width 49 height 9
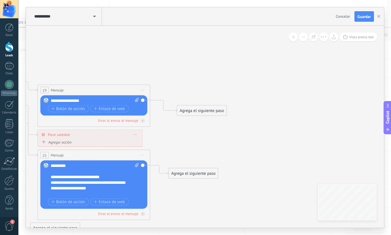
drag, startPoint x: 163, startPoint y: 69, endPoint x: 226, endPoint y: 44, distance: 67.9
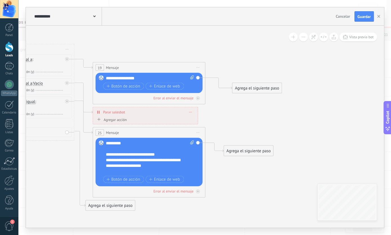
click at [257, 88] on div "Agrega el siguiente paso" at bounding box center [256, 88] width 49 height 9
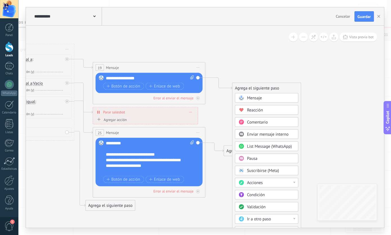
click at [255, 181] on span "Acciones" at bounding box center [255, 182] width 16 height 5
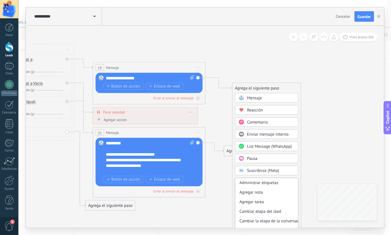
click at [262, 212] on div "Cambiar etapa del lead" at bounding box center [266, 212] width 63 height 10
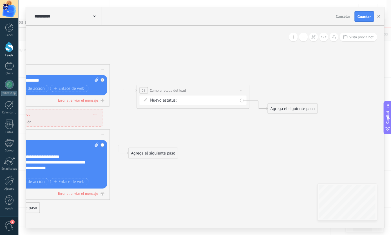
click at [0, 0] on div "Saludo Interacción con el usuario Negociación Final Logrado con éxito Venta Per…" at bounding box center [0, 0] width 0 height 0
click at [0, 0] on label "Interacción con el usuario" at bounding box center [0, 0] width 0 height 0
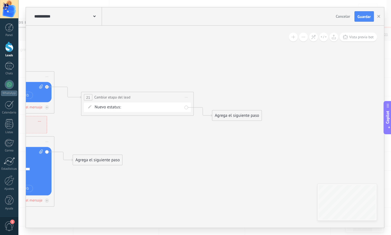
drag, startPoint x: 247, startPoint y: 129, endPoint x: 190, endPoint y: 136, distance: 57.6
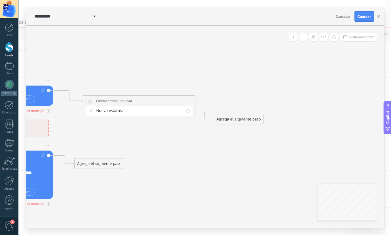
drag, startPoint x: 186, startPoint y: 153, endPoint x: 202, endPoint y: 146, distance: 16.9
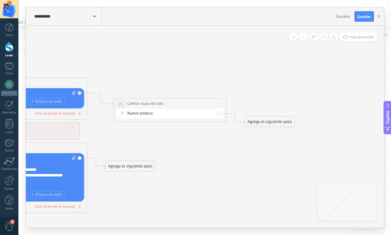
drag, startPoint x: 196, startPoint y: 70, endPoint x: 214, endPoint y: 70, distance: 18.3
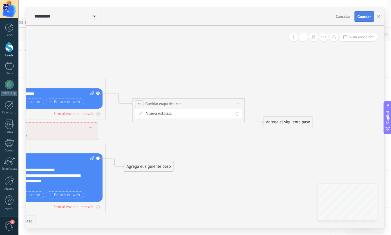
click at [359, 17] on span "Guardar" at bounding box center [364, 17] width 13 height 4
click at [377, 17] on button "button" at bounding box center [379, 16] width 8 height 11
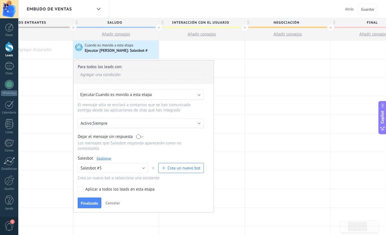
scroll to position [0, 122]
click at [369, 10] on span "Guardar" at bounding box center [367, 9] width 13 height 4
click at [143, 164] on button "Salesbot #5" at bounding box center [113, 168] width 70 height 10
click at [179, 192] on div "Para todos los leads con: Agregar una condición Ejecutar: Cuando es movido a es…" at bounding box center [143, 136] width 141 height 152
click at [86, 198] on button "Finalizado" at bounding box center [90, 203] width 24 height 11
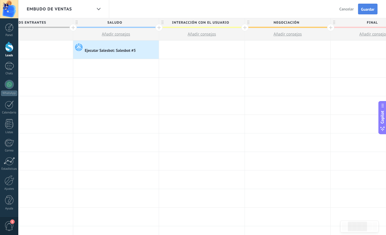
click at [374, 10] on span "Guardar" at bounding box center [367, 9] width 13 height 4
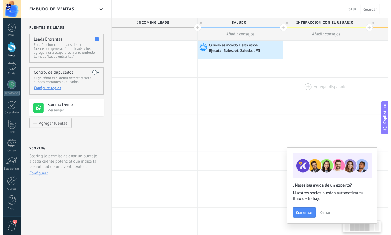
scroll to position [0, 122]
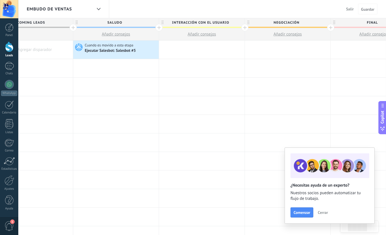
click at [319, 213] on span "Cerrar" at bounding box center [323, 213] width 10 height 4
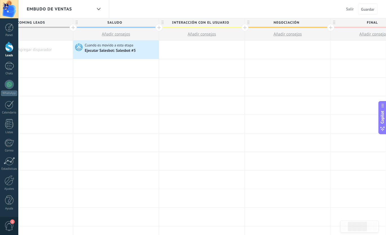
drag, startPoint x: 117, startPoint y: 8, endPoint x: 141, endPoint y: 8, distance: 24.2
drag, startPoint x: 132, startPoint y: 13, endPoint x: 143, endPoint y: 17, distance: 12.5
click at [159, 12] on div "Embudo de ventas Salir Cancelar Guardar" at bounding box center [202, 9] width 368 height 18
click at [102, 7] on div at bounding box center [99, 9] width 10 height 11
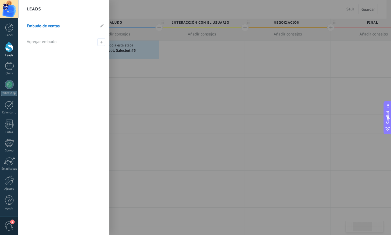
click at [130, 7] on div at bounding box center [213, 117] width 391 height 235
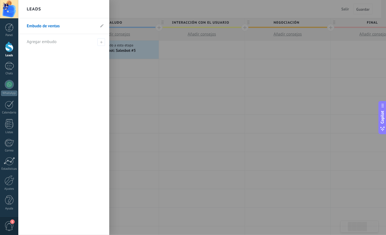
click at [130, 7] on div "Embudo de ventas Salir Cancelar Guardar" at bounding box center [199, 9] width 363 height 18
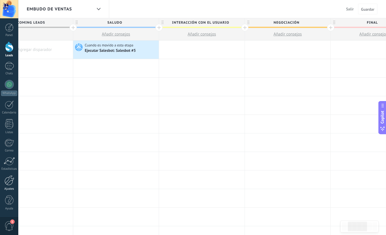
click at [10, 184] on div at bounding box center [10, 181] width 10 height 10
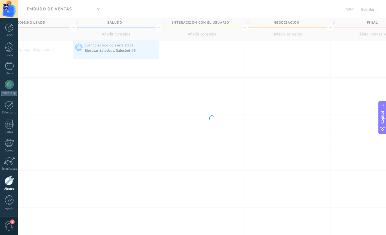
scroll to position [0, 122]
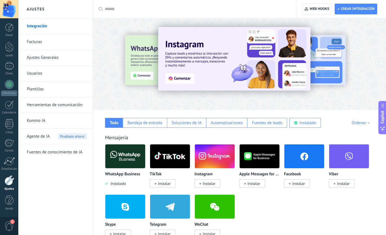
click at [46, 58] on link "Ajustes Generales" at bounding box center [57, 58] width 60 height 16
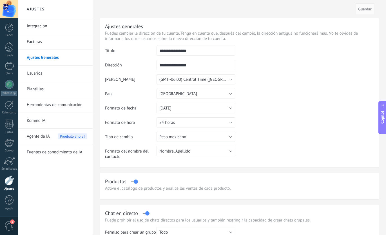
click at [44, 27] on link "Integración" at bounding box center [57, 26] width 60 height 16
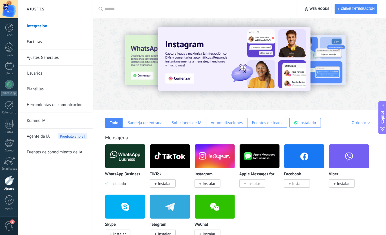
click at [39, 95] on link "Plantillas" at bounding box center [57, 89] width 60 height 16
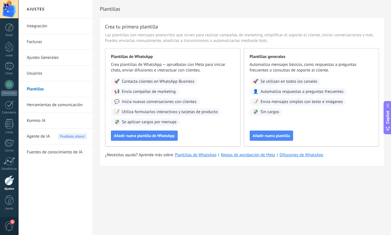
click at [44, 106] on link "Herramientas de comunicación" at bounding box center [57, 105] width 60 height 16
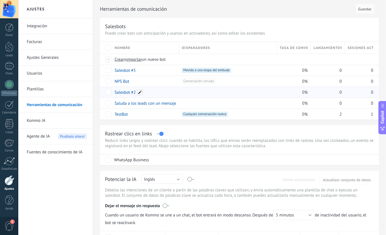
click at [140, 92] on span at bounding box center [140, 93] width 6 height 6
drag, startPoint x: 156, startPoint y: 111, endPoint x: 151, endPoint y: 106, distance: 7.2
click at [155, 110] on div "**********" at bounding box center [145, 100] width 68 height 28
click at [151, 106] on span "Cancelar" at bounding box center [151, 104] width 14 height 5
click at [151, 106] on link "Saluda a los leads con un mensaje personalizado" at bounding box center [159, 103] width 88 height 5
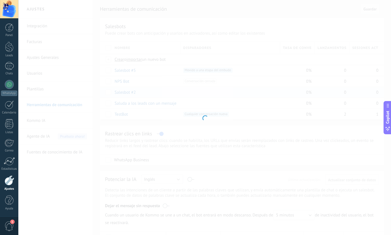
type input "**********"
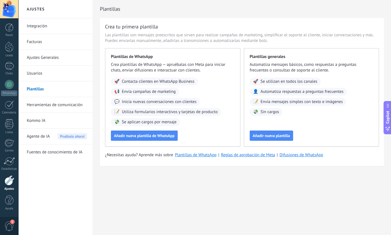
click at [57, 105] on link "Herramientas de comunicación" at bounding box center [57, 105] width 60 height 16
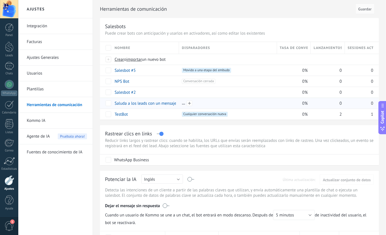
click at [183, 105] on div at bounding box center [228, 103] width 92 height 5
click at [183, 103] on div at bounding box center [228, 103] width 92 height 5
click at [265, 129] on div "Rastrear clics en links Reducir links largos y rastrear clics: cuando se habili…" at bounding box center [239, 145] width 279 height 40
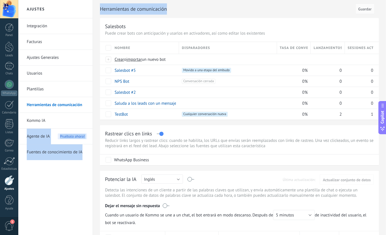
drag, startPoint x: 281, startPoint y: 120, endPoint x: 184, endPoint y: 120, distance: 96.9
click at [79, 124] on div "Ajustes Integración Facturas Ajustes Generales Usuarios Plantillas Herramientas…" at bounding box center [202, 222] width 368 height 444
click at [219, 129] on div "Rastrear clics en links Reducir links largos y rastrear clics: cuando se habili…" at bounding box center [239, 145] width 279 height 40
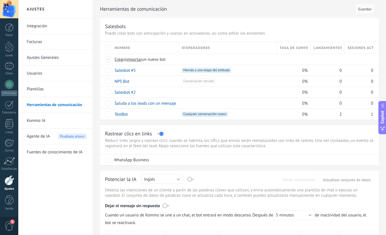
click at [219, 129] on div "Rastrear clics en links Reducir links largos y rastrear clics: cuando se habili…" at bounding box center [239, 145] width 279 height 40
drag, startPoint x: 217, startPoint y: 130, endPoint x: 171, endPoint y: 135, distance: 45.9
click at [167, 135] on div "Rastrear clics en links Reducir links largos y rastrear clics: cuando se habili…" at bounding box center [239, 145] width 279 height 40
click at [120, 92] on div "eliminar màs" at bounding box center [134, 92] width 40 height 11
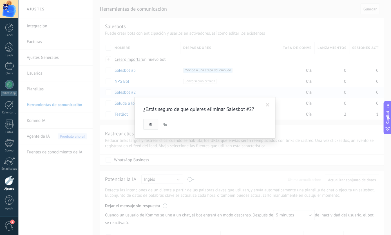
click at [152, 123] on span "Si" at bounding box center [150, 125] width 3 height 4
click at [152, 123] on div "¿Estás seguro de que quieres eliminar Salesbot #2? Si No" at bounding box center [204, 117] width 373 height 235
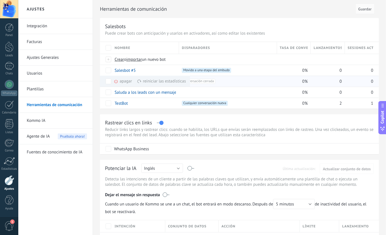
click at [119, 82] on div "apagar màs" at bounding box center [132, 81] width 37 height 11
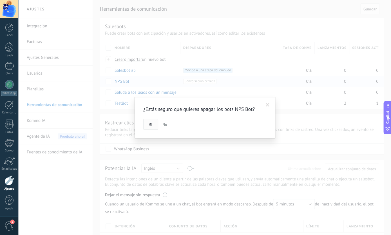
click at [150, 122] on button "Si" at bounding box center [150, 124] width 15 height 11
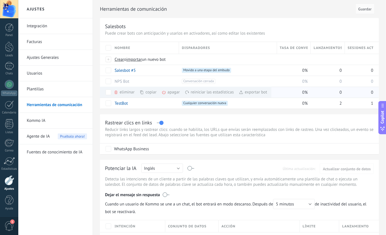
click at [122, 92] on div "eliminar màs" at bounding box center [134, 92] width 40 height 11
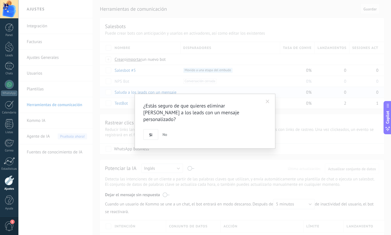
click at [152, 122] on div "¿Estás seguro de que quieres eliminar [PERSON_NAME] a los leads con un mensaje …" at bounding box center [204, 121] width 123 height 37
click at [151, 129] on button "Si" at bounding box center [150, 134] width 15 height 11
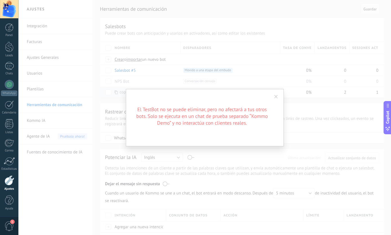
click at [115, 99] on div "El TestBot no se puede eliminar, pero no afectará a tus otros bots. Solo se eje…" at bounding box center [204, 117] width 373 height 235
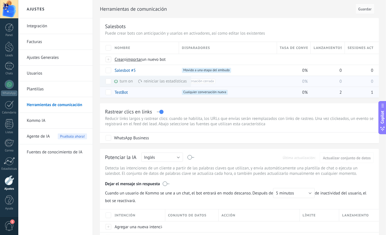
click at [126, 81] on div "turn on màs" at bounding box center [133, 81] width 38 height 11
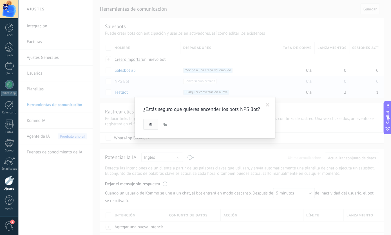
click at [153, 123] on button "Si" at bounding box center [150, 124] width 15 height 11
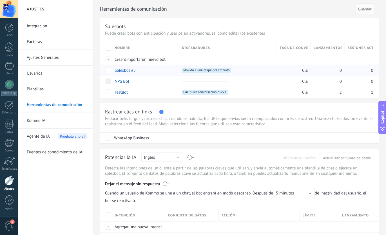
click at [132, 70] on link "Salesbot #5" at bounding box center [125, 70] width 21 height 5
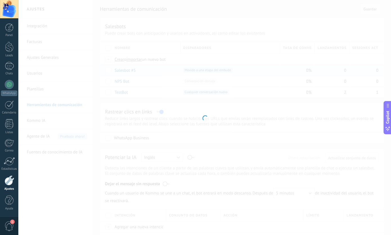
type input "**********"
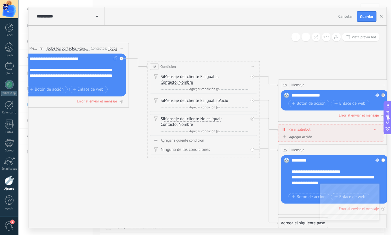
drag, startPoint x: 271, startPoint y: 55, endPoint x: 152, endPoint y: 48, distance: 119.7
click at [141, 48] on icon at bounding box center [261, 131] width 919 height 476
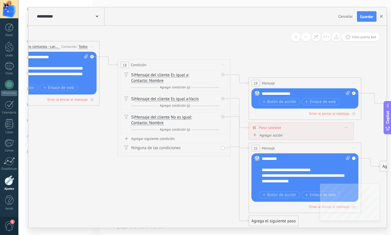
click at [378, 18] on button "button" at bounding box center [381, 16] width 8 height 11
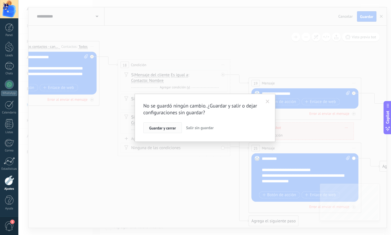
click at [167, 128] on span "Guardar y cerrar" at bounding box center [162, 128] width 27 height 4
click at [167, 128] on div "No se guardó ningún cambio. ¿Guardar y salir o dejar configuraciones sin guarda…" at bounding box center [204, 117] width 373 height 235
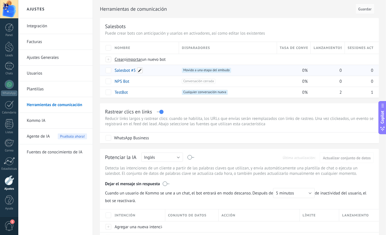
click at [140, 71] on span at bounding box center [140, 71] width 6 height 6
drag, startPoint x: 146, startPoint y: 70, endPoint x: 125, endPoint y: 68, distance: 21.2
click at [126, 68] on input "**********" at bounding box center [145, 70] width 60 height 9
drag, startPoint x: 125, startPoint y: 68, endPoint x: 114, endPoint y: 71, distance: 12.0
click at [115, 71] on input "**********" at bounding box center [145, 70] width 60 height 9
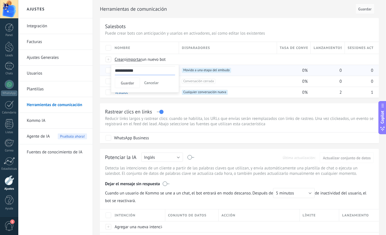
drag, startPoint x: 148, startPoint y: 71, endPoint x: 118, endPoint y: 66, distance: 30.5
click at [125, 67] on input "**********" at bounding box center [145, 70] width 60 height 9
drag, startPoint x: 118, startPoint y: 66, endPoint x: 110, endPoint y: 65, distance: 8.8
click at [115, 66] on input "**********" at bounding box center [145, 70] width 60 height 9
drag, startPoint x: 110, startPoint y: 65, endPoint x: 134, endPoint y: 72, distance: 25.5
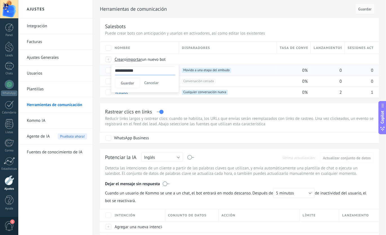
click at [134, 72] on div "Nombre Disparadores Tasa de conversión Lanzamientos totales Sesiones activas Cr…" at bounding box center [239, 70] width 279 height 56
click at [139, 70] on span at bounding box center [140, 71] width 6 height 6
type input "*"
click at [130, 72] on input "*********" at bounding box center [145, 70] width 60 height 9
type input "**********"
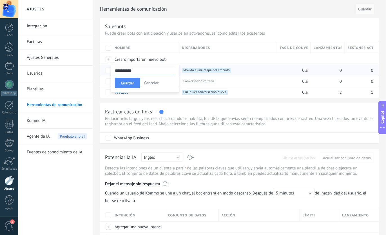
click at [147, 76] on div "**********" at bounding box center [145, 79] width 68 height 28
click at [137, 86] on button "Guardar" at bounding box center [127, 83] width 25 height 11
click at [5, 45] on div at bounding box center [9, 47] width 8 height 10
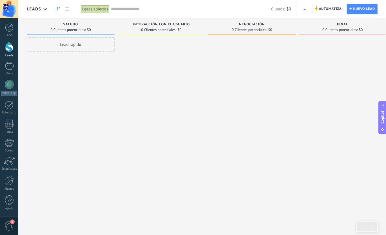
click at [308, 9] on button "button" at bounding box center [305, 9] width 8 height 11
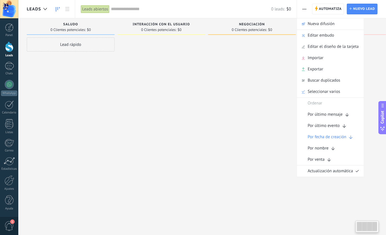
drag, startPoint x: 269, startPoint y: 56, endPoint x: 313, endPoint y: 19, distance: 57.2
click at [274, 49] on div at bounding box center [252, 118] width 88 height 162
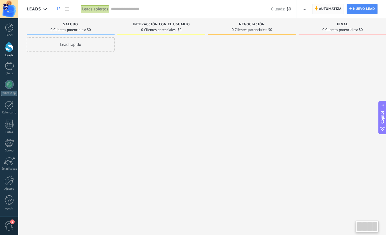
click at [322, 11] on span "Automatiza" at bounding box center [330, 9] width 23 height 10
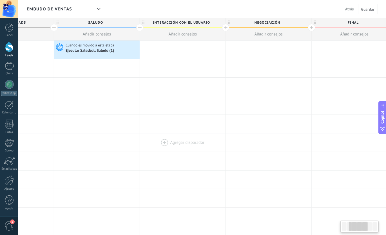
drag, startPoint x: 267, startPoint y: 101, endPoint x: 155, endPoint y: 144, distance: 119.0
click at [155, 144] on div "**********" at bounding box center [268, 236] width 601 height 390
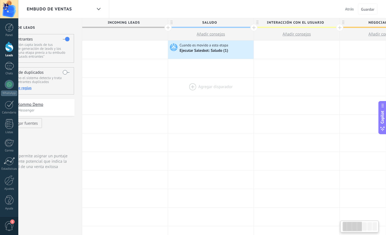
drag, startPoint x: 99, startPoint y: 80, endPoint x: 213, endPoint y: 95, distance: 114.9
click at [216, 92] on div at bounding box center [211, 87] width 86 height 18
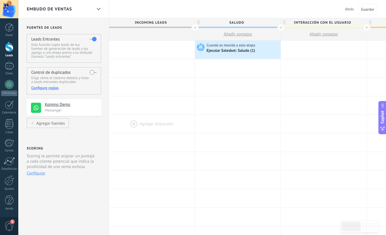
drag, startPoint x: 111, startPoint y: 133, endPoint x: 177, endPoint y: 126, distance: 66.3
click at [203, 42] on div "Cuando es movido a esta etapa Ejecutar [PERSON_NAME]: Saludo (1)" at bounding box center [238, 50] width 86 height 18
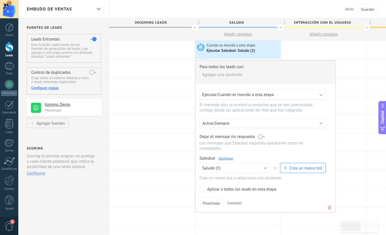
click at [209, 97] on span "Ejecutar:" at bounding box center [209, 94] width 15 height 5
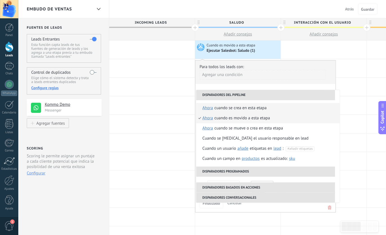
click at [208, 111] on span "ahora" at bounding box center [208, 108] width 11 height 10
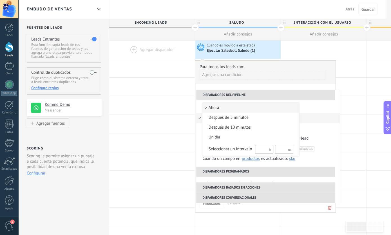
click at [209, 109] on span "ahora" at bounding box center [248, 108] width 91 height 6
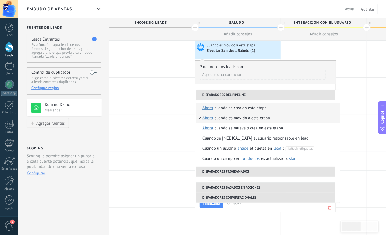
click at [200, 105] on li "Cuando se crea en esta etapa ahora ahora después de 5 minutos después de 10 min…" at bounding box center [268, 108] width 144 height 10
click at [200, 105] on p "El mensaje sólo se enviará a contactos que se han comunicado contigo desde las …" at bounding box center [260, 107] width 121 height 11
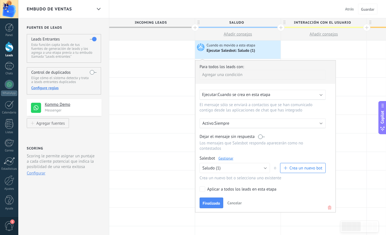
click at [240, 97] on div "Ejecutar: Cuando se crea en esta etapa" at bounding box center [263, 95] width 126 height 10
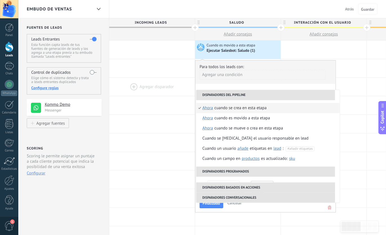
click at [164, 92] on div at bounding box center [152, 87] width 86 height 18
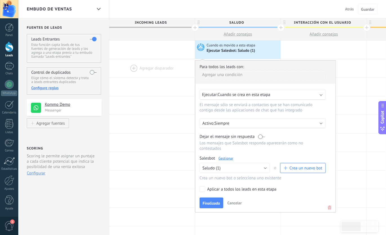
click at [179, 72] on div at bounding box center [152, 68] width 86 height 18
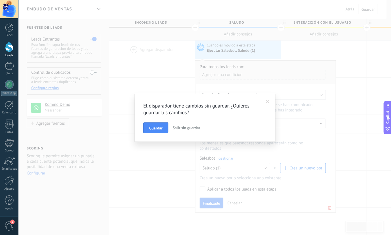
click at [188, 127] on span "Salir sin guardar" at bounding box center [187, 127] width 28 height 5
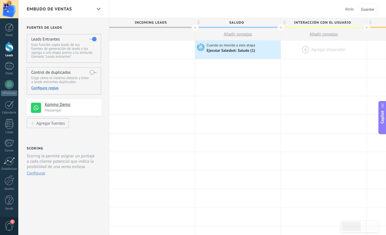
click at [319, 48] on div at bounding box center [324, 50] width 86 height 18
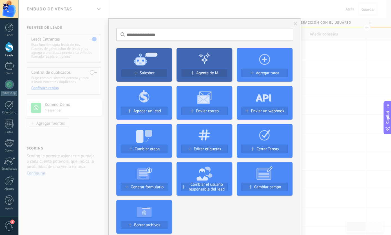
drag, startPoint x: 141, startPoint y: 71, endPoint x: 145, endPoint y: 76, distance: 6.0
click at [142, 71] on span "Salesbot" at bounding box center [147, 73] width 15 height 5
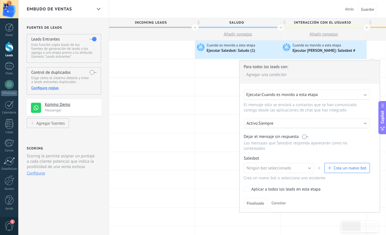
click at [339, 166] on span "Crea un nuevo bot" at bounding box center [350, 168] width 33 height 5
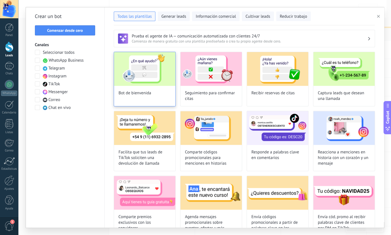
click at [160, 74] on img at bounding box center [144, 69] width 61 height 34
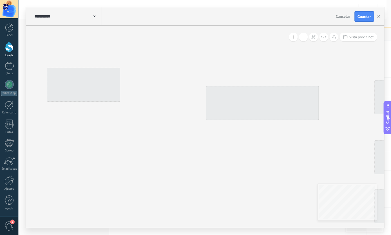
type input "**********"
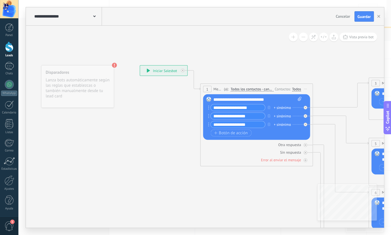
drag, startPoint x: 235, startPoint y: 63, endPoint x: 197, endPoint y: 65, distance: 38.1
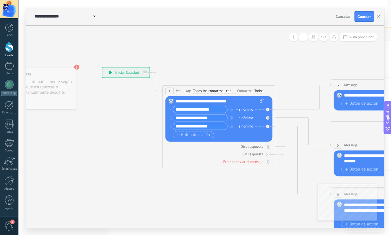
drag, startPoint x: 197, startPoint y: 65, endPoint x: 166, endPoint y: 73, distance: 31.7
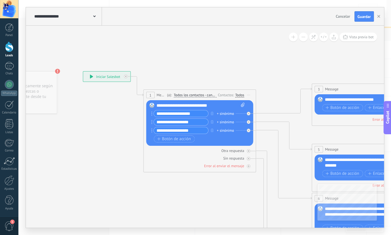
click at [339, 17] on span "Cancelar" at bounding box center [343, 16] width 14 height 5
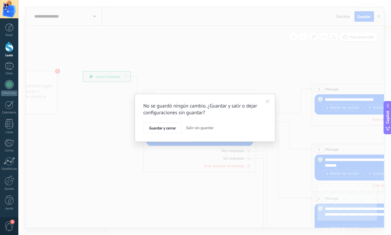
click at [193, 130] on span "Salir sin guardar" at bounding box center [200, 127] width 28 height 5
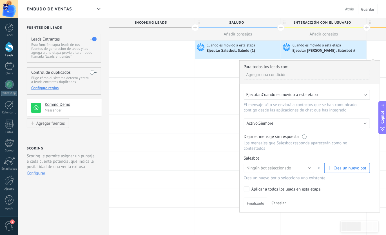
click at [277, 199] on button "Cancelar" at bounding box center [278, 203] width 19 height 8
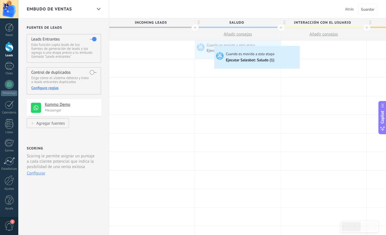
drag, startPoint x: 252, startPoint y: 52, endPoint x: 229, endPoint y: 44, distance: 24.2
click at [212, 47] on div "Cuando es movido a esta etapa Ejecutar [PERSON_NAME]: Saludo (1) Avanzado Cuand…" at bounding box center [238, 50] width 86 height 18
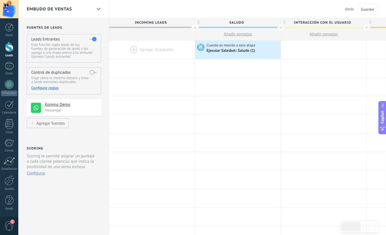
click at [293, 44] on div at bounding box center [324, 50] width 86 height 18
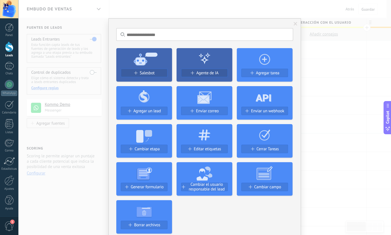
click at [294, 23] on span at bounding box center [296, 24] width 4 height 4
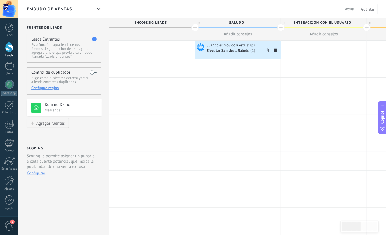
click at [201, 46] on icon at bounding box center [200, 47] width 10 height 8
click at [207, 43] on span "Cuando es movido a esta etapa" at bounding box center [232, 45] width 50 height 5
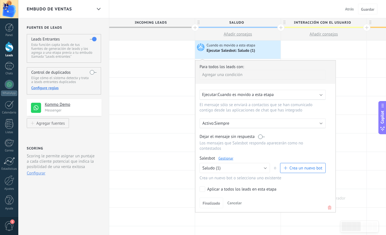
click at [328, 205] on icon at bounding box center [330, 208] width 6 height 7
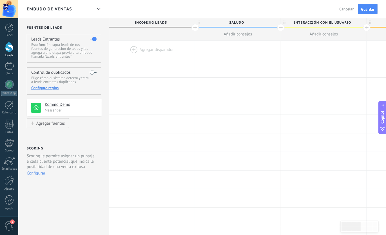
click at [145, 49] on div at bounding box center [152, 50] width 86 height 18
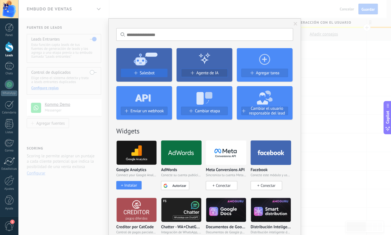
click at [148, 76] on span "Salesbot" at bounding box center [147, 73] width 15 height 5
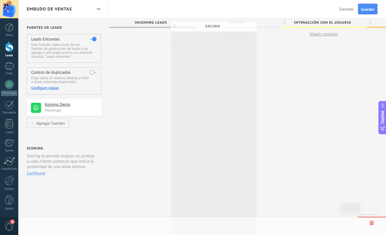
scroll to position [0, 0]
drag, startPoint x: 248, startPoint y: 23, endPoint x: 226, endPoint y: 26, distance: 21.9
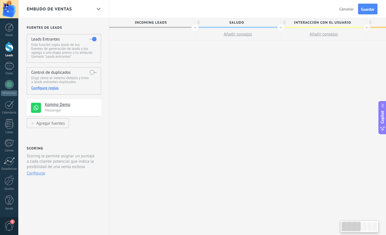
scroll to position [0, 3]
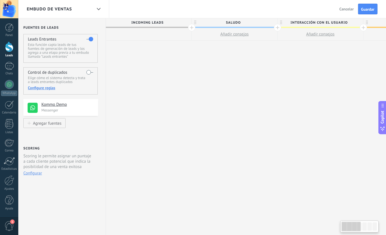
drag, startPoint x: 296, startPoint y: 93, endPoint x: 328, endPoint y: 136, distance: 53.0
click at [374, 186] on div "Fuentes de leads Leads Entrantes Esta función capta leads de tus fuentes de gen…" at bounding box center [361, 126] width 692 height 217
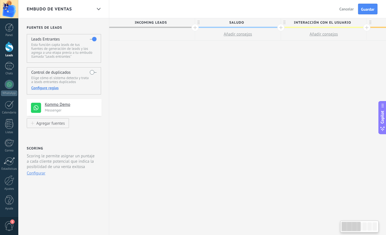
drag, startPoint x: 244, startPoint y: 114, endPoint x: 272, endPoint y: 103, distance: 30.8
drag, startPoint x: 168, startPoint y: 58, endPoint x: 169, endPoint y: 54, distance: 4.7
click at [169, 40] on div at bounding box center [152, 34] width 86 height 12
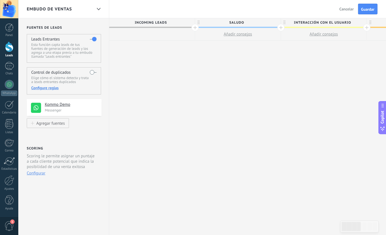
click at [169, 35] on div at bounding box center [152, 34] width 86 height 12
drag, startPoint x: 206, startPoint y: 65, endPoint x: 221, endPoint y: 58, distance: 16.5
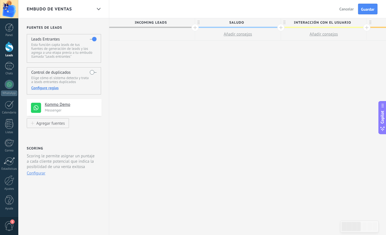
click at [348, 10] on span "Cancelar" at bounding box center [347, 8] width 14 height 5
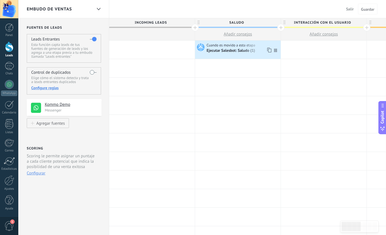
click at [239, 50] on div "Ejecutar Salesbot: Saludo (1)" at bounding box center [231, 50] width 49 height 5
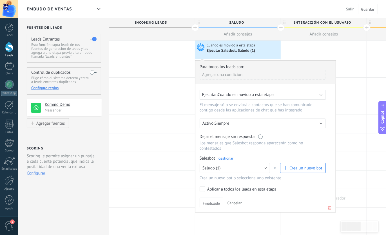
drag, startPoint x: 332, startPoint y: 204, endPoint x: 332, endPoint y: 200, distance: 3.4
click at [332, 205] on icon at bounding box center [330, 208] width 6 height 7
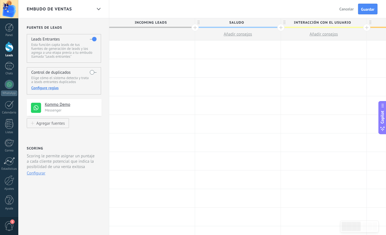
click at [217, 49] on div at bounding box center [238, 50] width 86 height 18
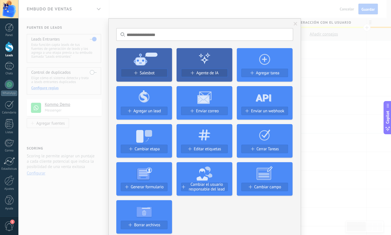
click at [344, 121] on div "No hay resultados Salesbot Agente de IA Agregar tarea Agregar un lead Enviar co…" at bounding box center [204, 117] width 373 height 235
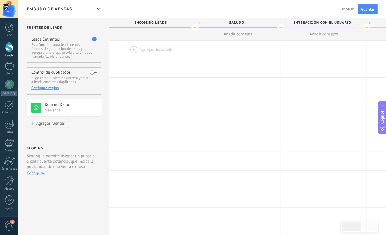
click at [137, 48] on div at bounding box center [152, 50] width 86 height 18
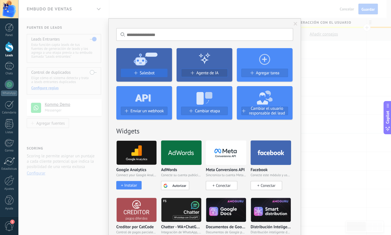
click at [142, 73] on span "Salesbot" at bounding box center [147, 73] width 15 height 5
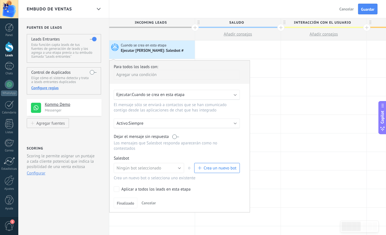
click at [175, 96] on span "Cuando se crea en esta etapa" at bounding box center [158, 94] width 53 height 5
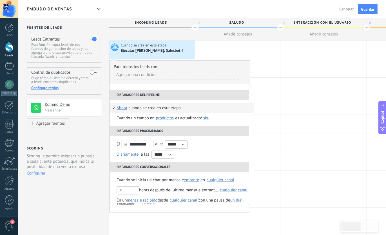
click at [236, 76] on div "Agregar una condición" at bounding box center [177, 75] width 126 height 10
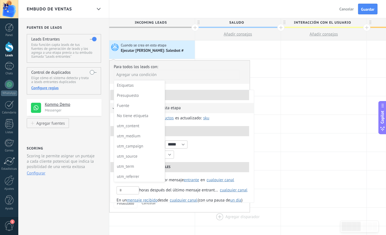
click at [228, 212] on div at bounding box center [238, 217] width 86 height 18
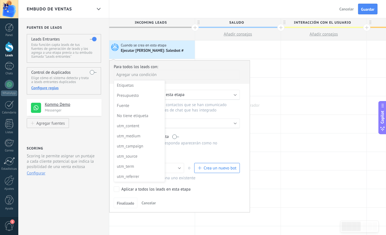
click at [275, 106] on div at bounding box center [238, 105] width 86 height 18
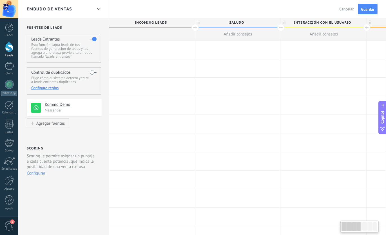
click at [148, 52] on div at bounding box center [152, 50] width 86 height 18
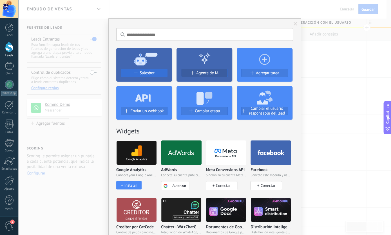
drag, startPoint x: 151, startPoint y: 66, endPoint x: 151, endPoint y: 69, distance: 3.4
click at [151, 66] on icon at bounding box center [144, 58] width 56 height 20
click at [151, 70] on button "Salesbot" at bounding box center [144, 73] width 47 height 8
